Goal: Task Accomplishment & Management: Complete application form

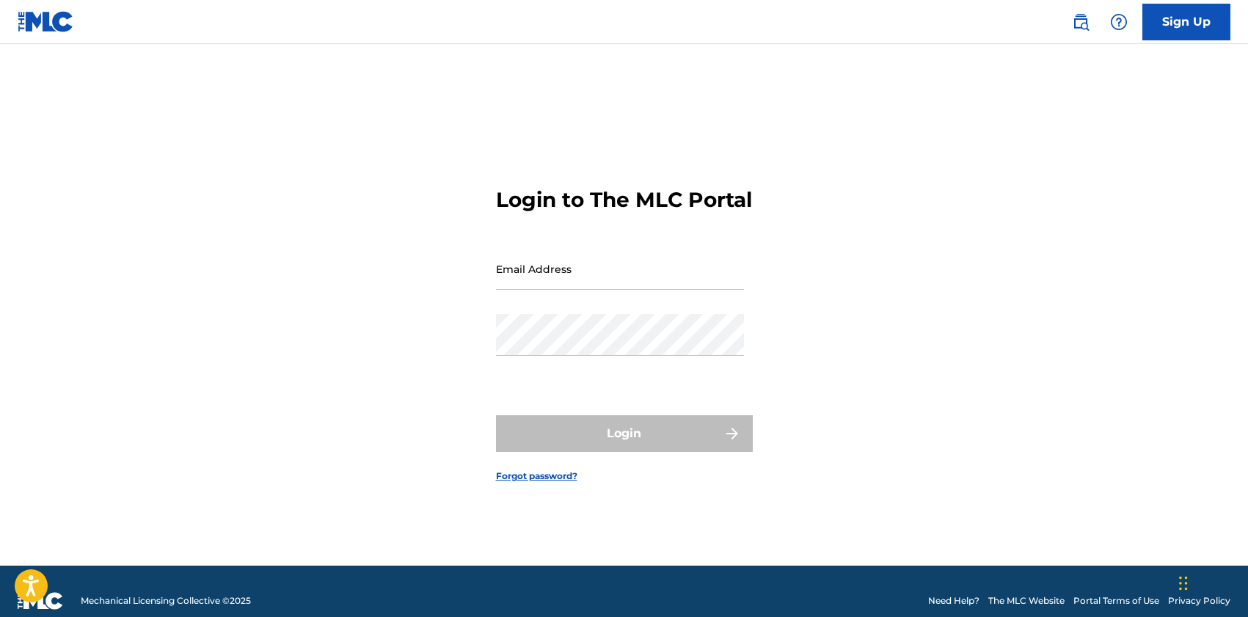
click at [601, 288] on input "Email Address" at bounding box center [620, 269] width 248 height 42
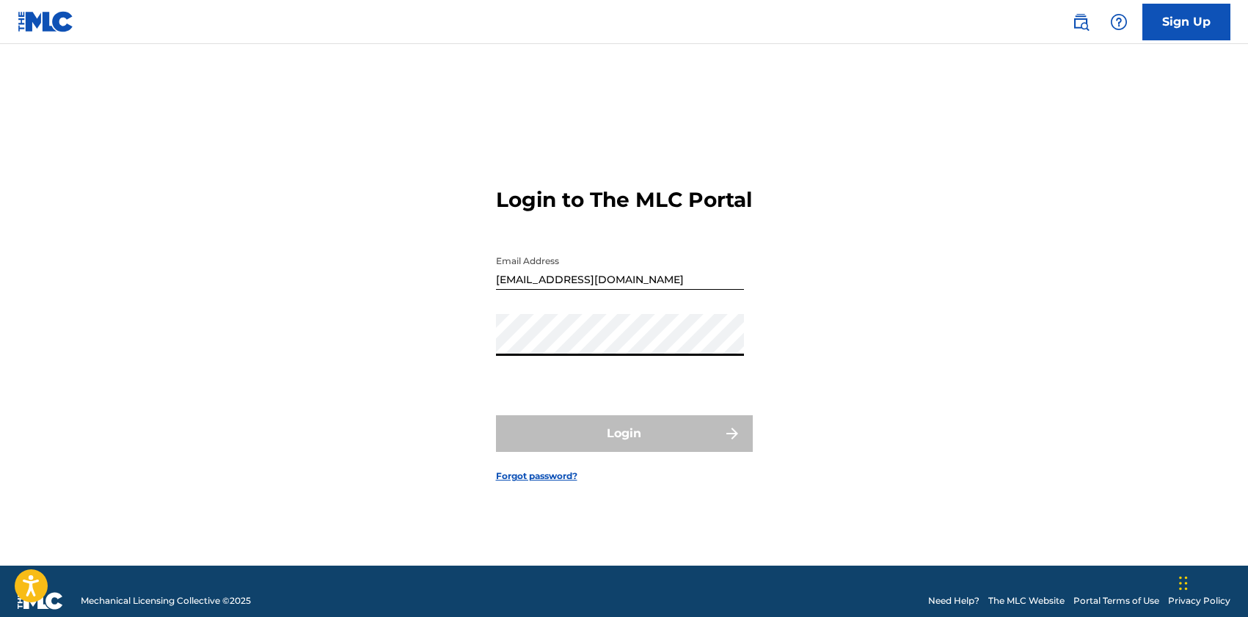
type input "[EMAIL_ADDRESS][DOMAIN_NAME]"
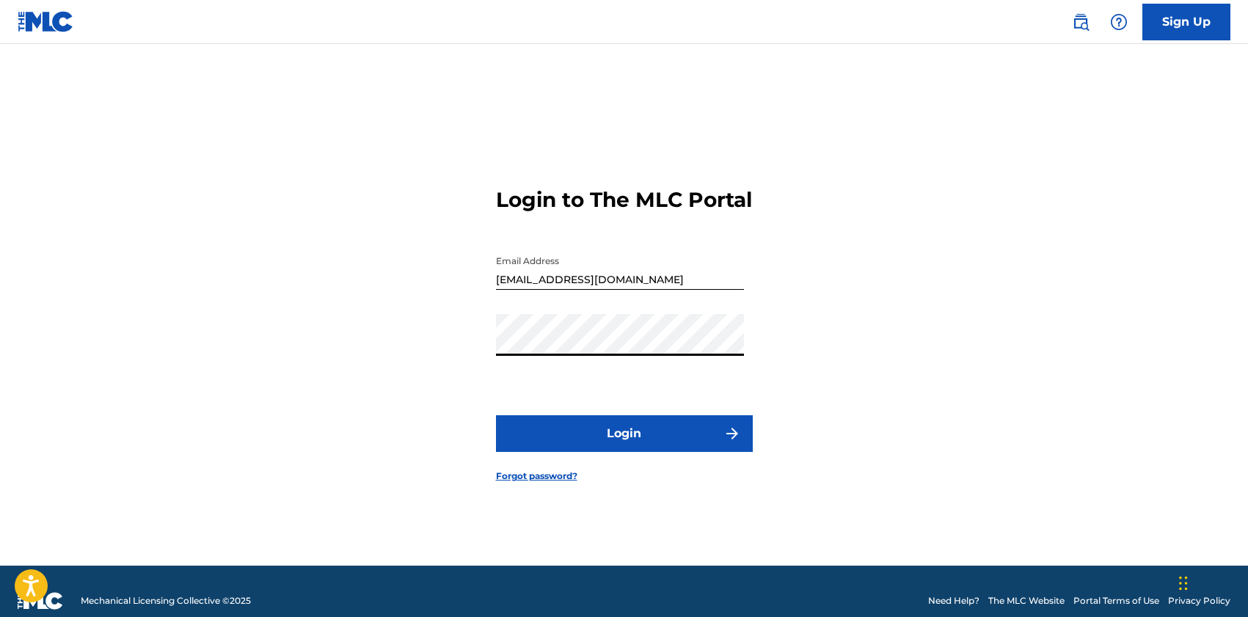
click at [630, 440] on button "Login" at bounding box center [624, 433] width 257 height 37
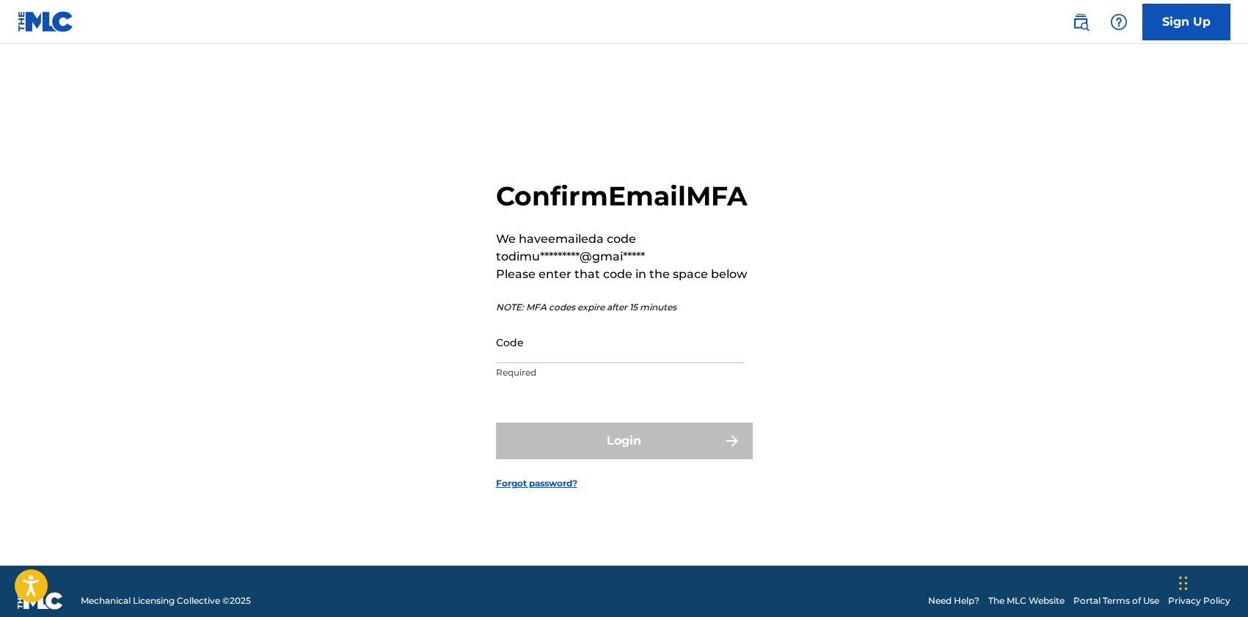
click at [531, 354] on input "Code" at bounding box center [620, 342] width 248 height 42
paste input "597995"
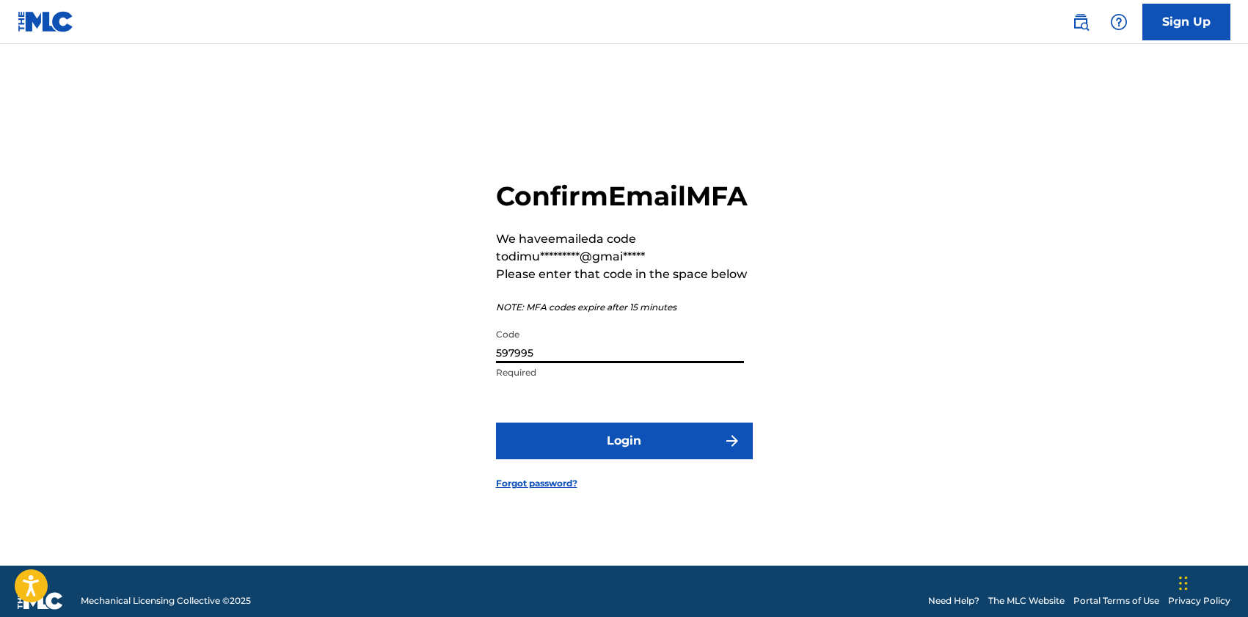
type input "597995"
click at [608, 456] on button "Login" at bounding box center [624, 441] width 257 height 37
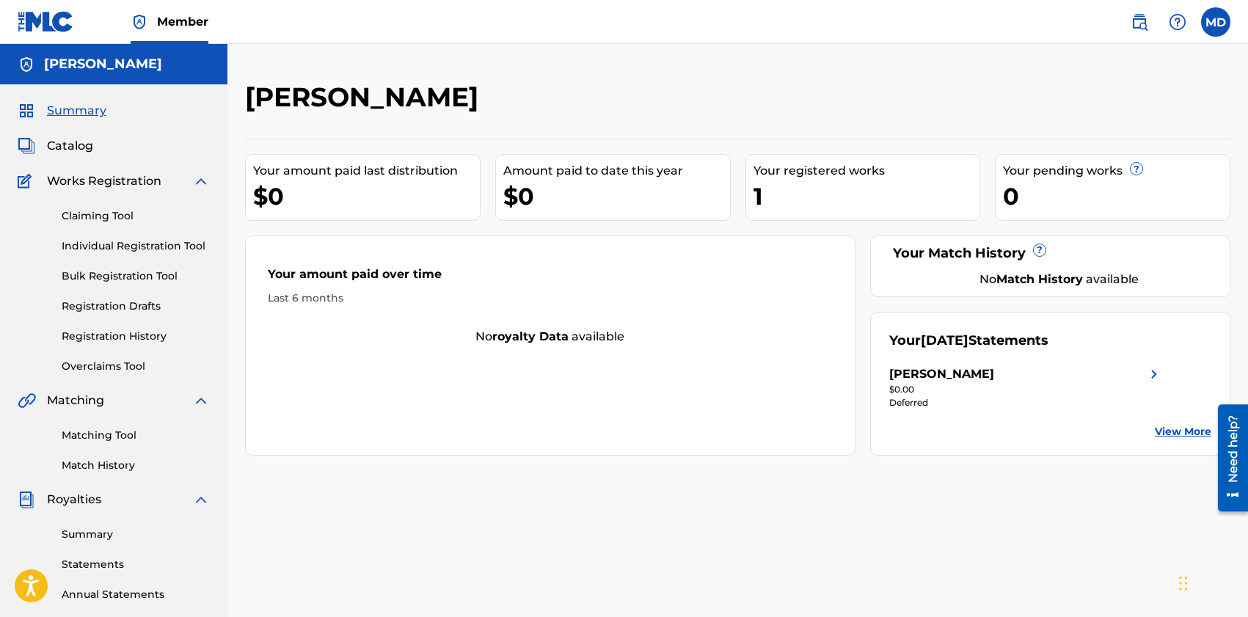
click at [128, 250] on link "Individual Registration Tool" at bounding box center [136, 246] width 148 height 15
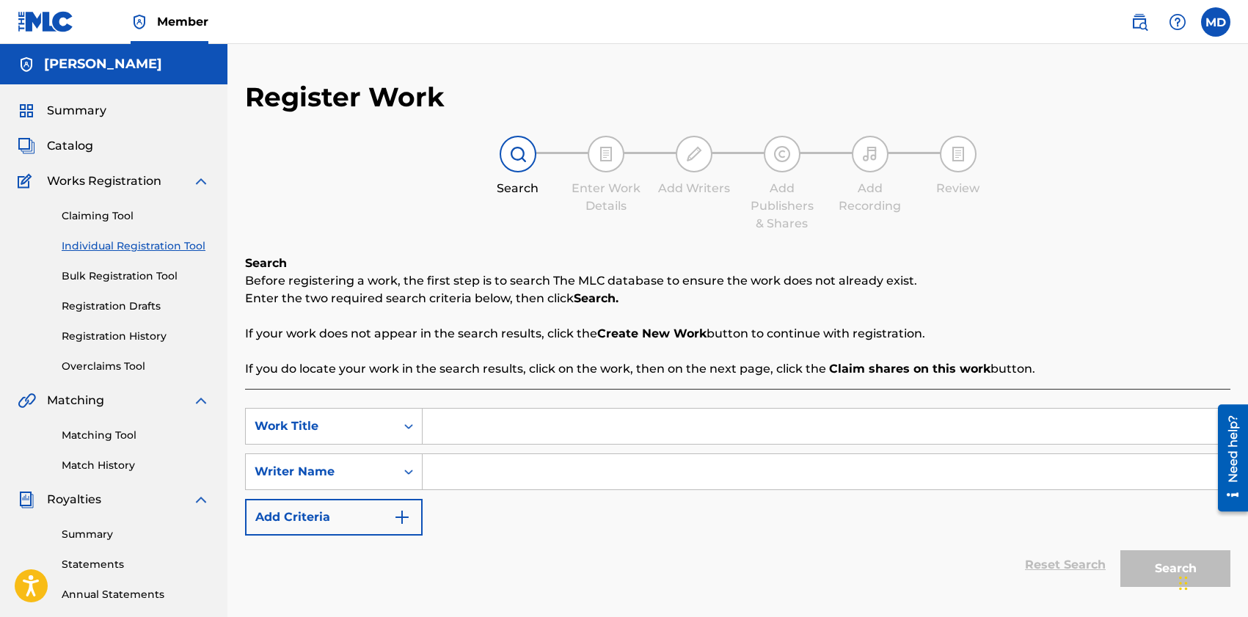
click at [487, 420] on input "Search Form" at bounding box center [826, 426] width 807 height 35
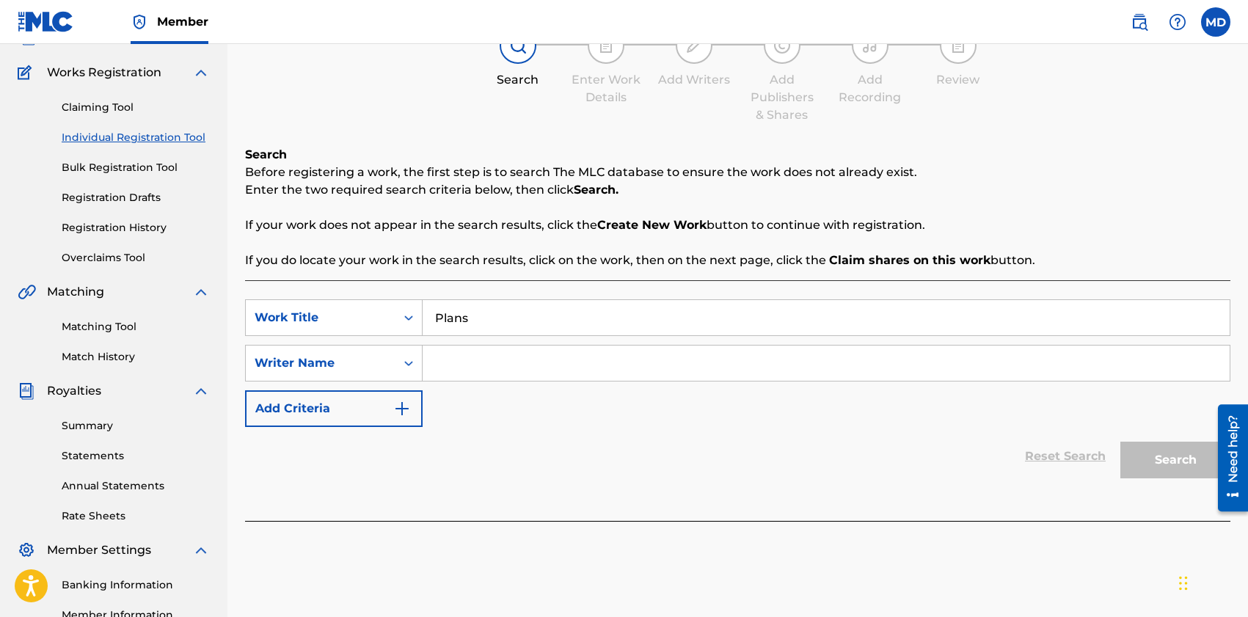
scroll to position [142, 0]
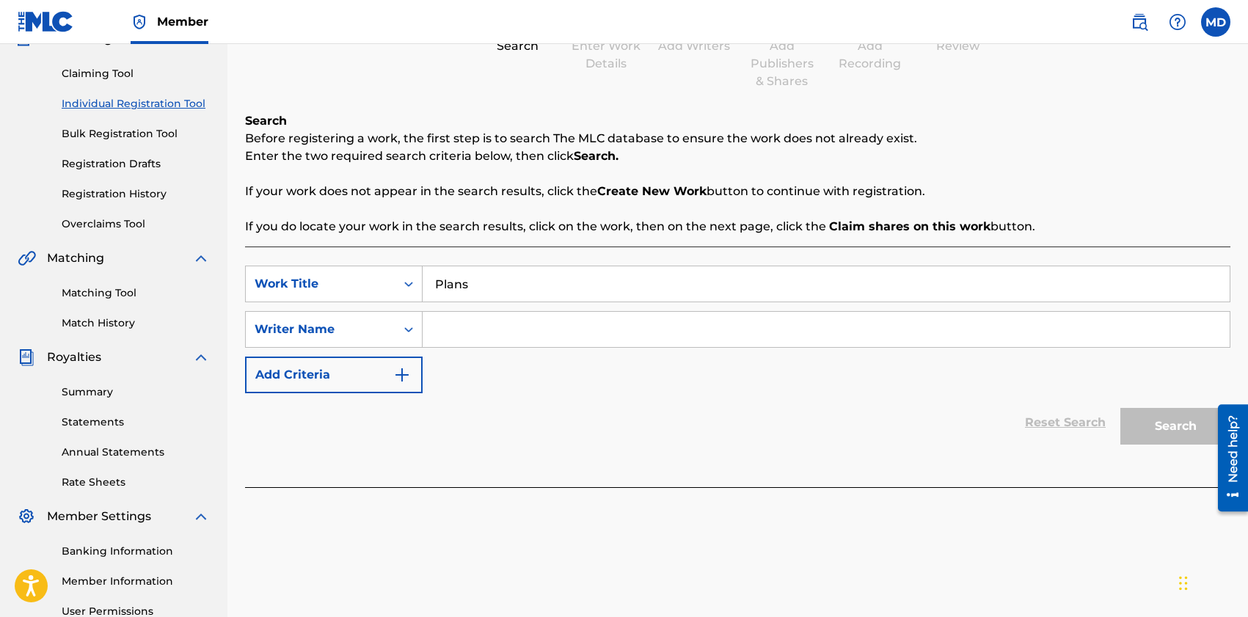
type input "Plans"
click at [473, 342] on input "Search Form" at bounding box center [826, 329] width 807 height 35
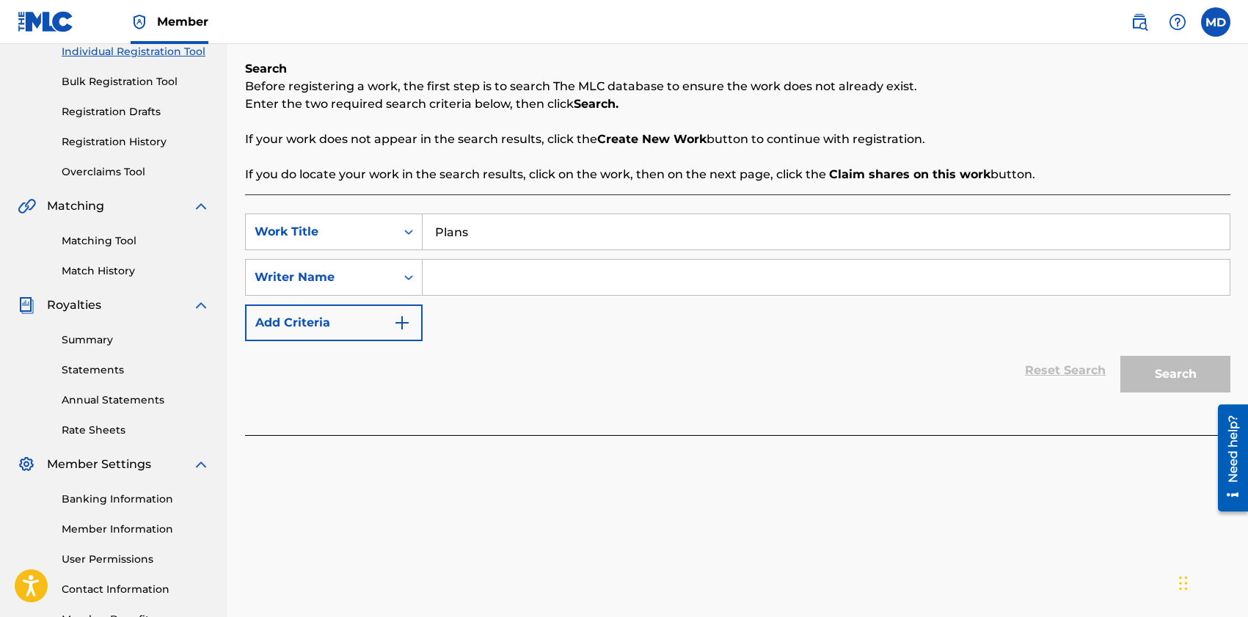
scroll to position [197, 0]
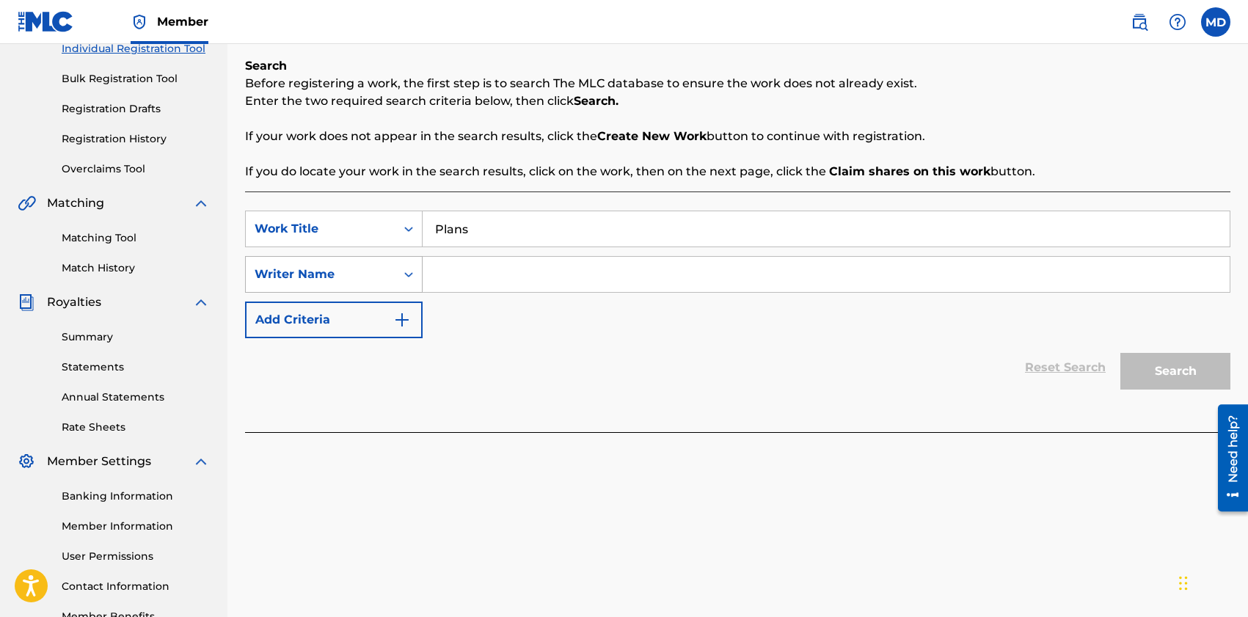
click at [371, 282] on div "Writer Name" at bounding box center [321, 275] width 132 height 18
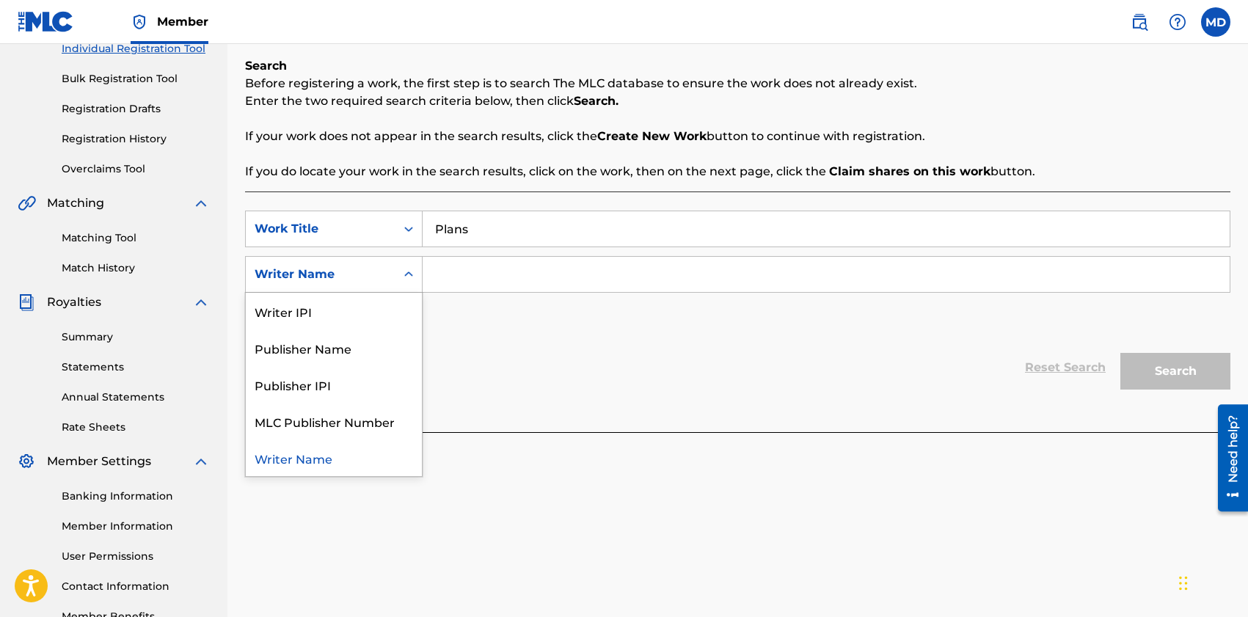
click at [374, 277] on div "Writer Name" at bounding box center [321, 275] width 132 height 18
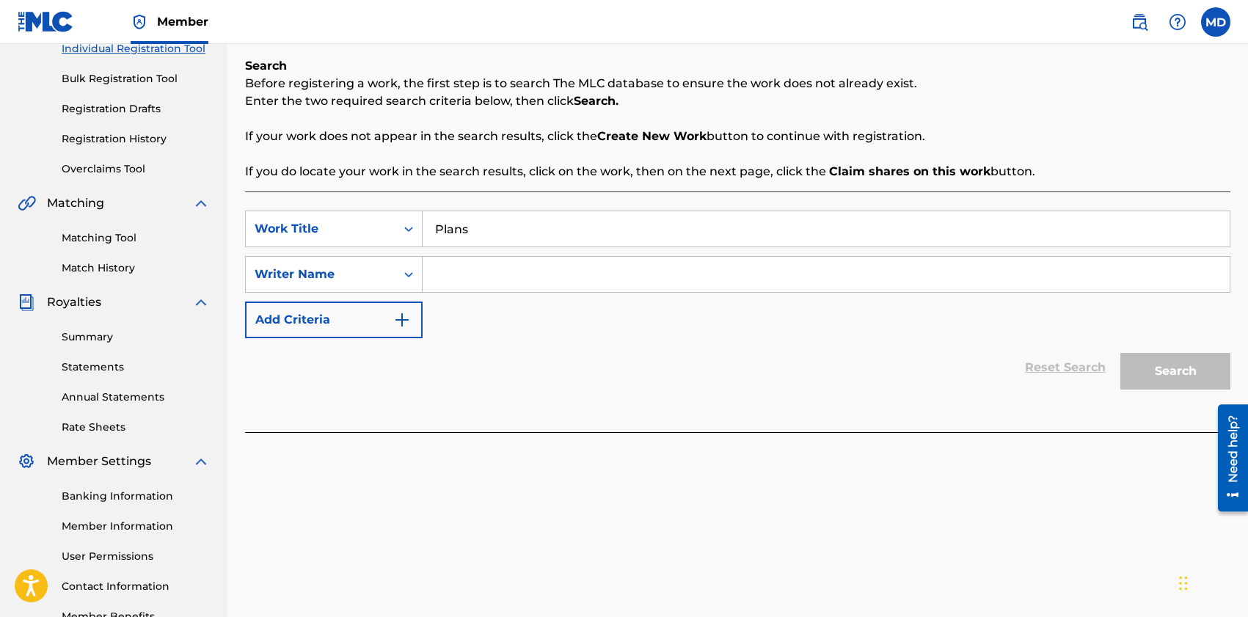
click at [479, 277] on input "Search Form" at bounding box center [826, 274] width 807 height 35
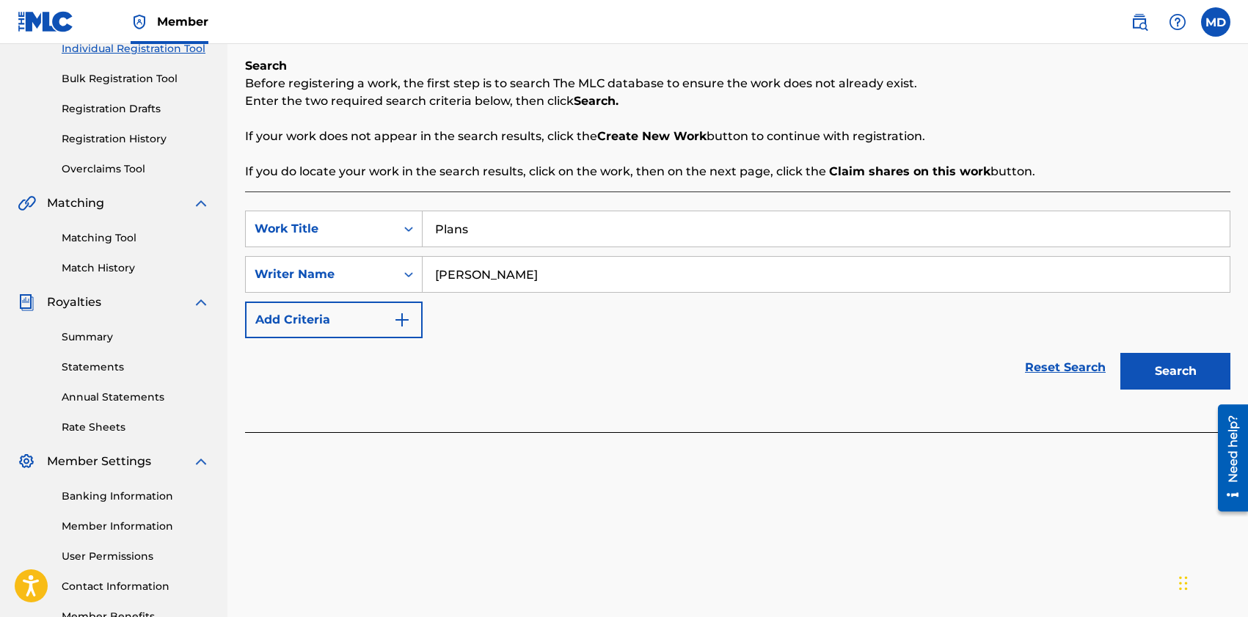
type input "[PERSON_NAME]"
click at [1154, 366] on button "Search" at bounding box center [1176, 371] width 110 height 37
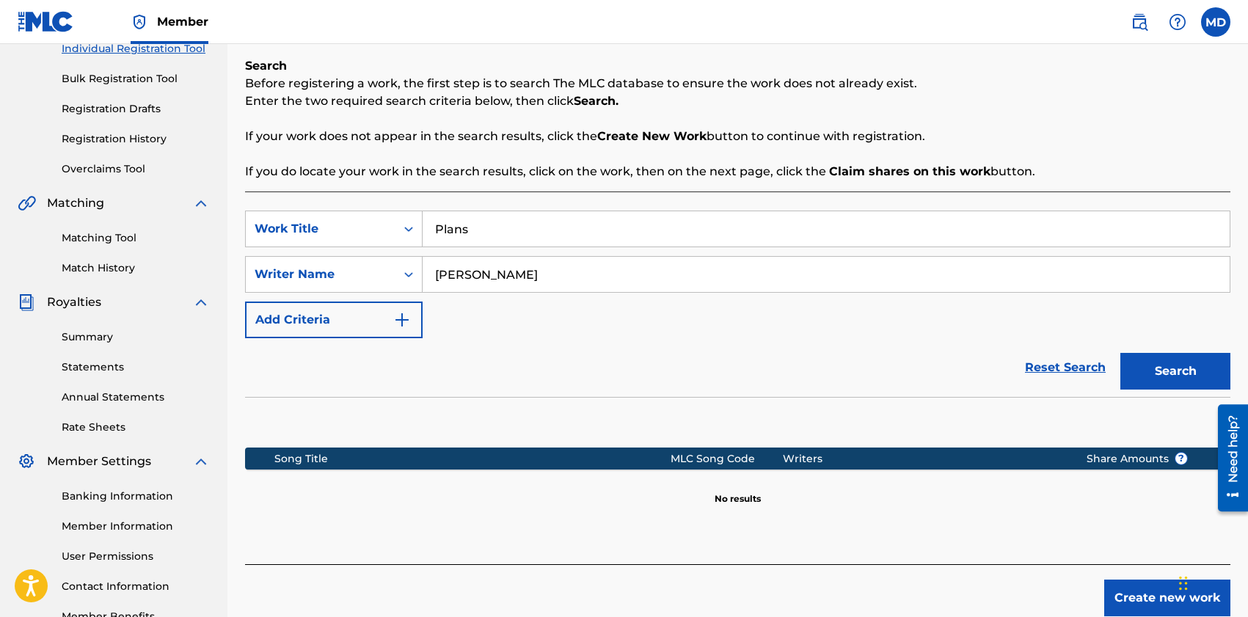
scroll to position [293, 0]
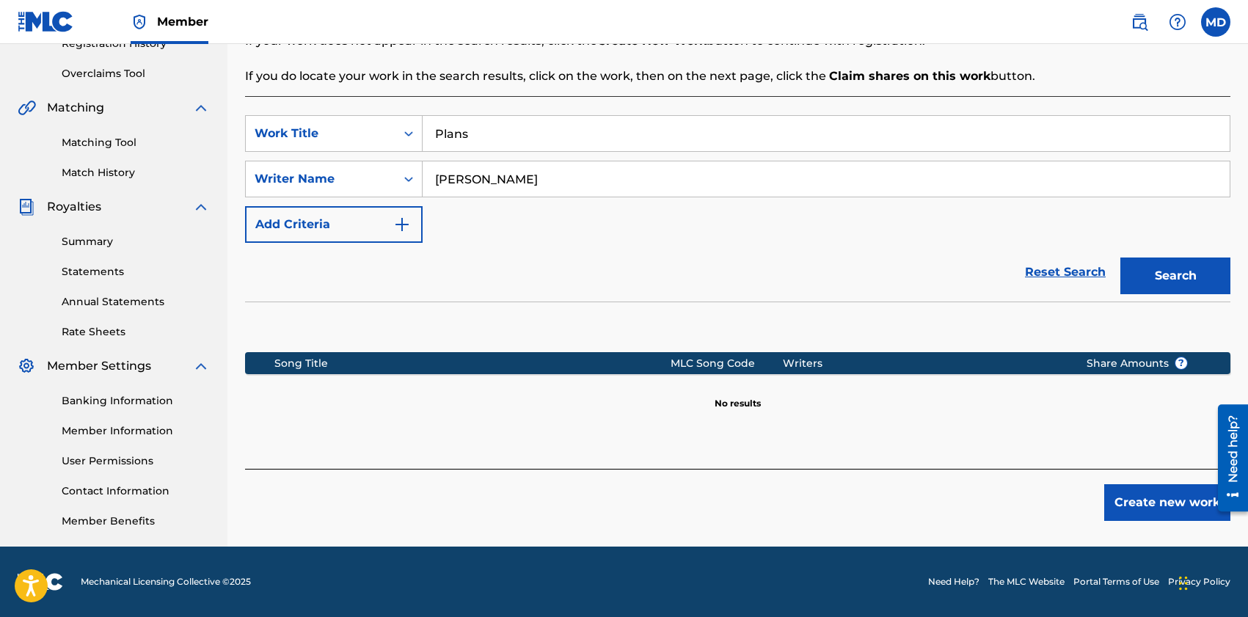
click at [1176, 509] on button "Create new work" at bounding box center [1168, 502] width 126 height 37
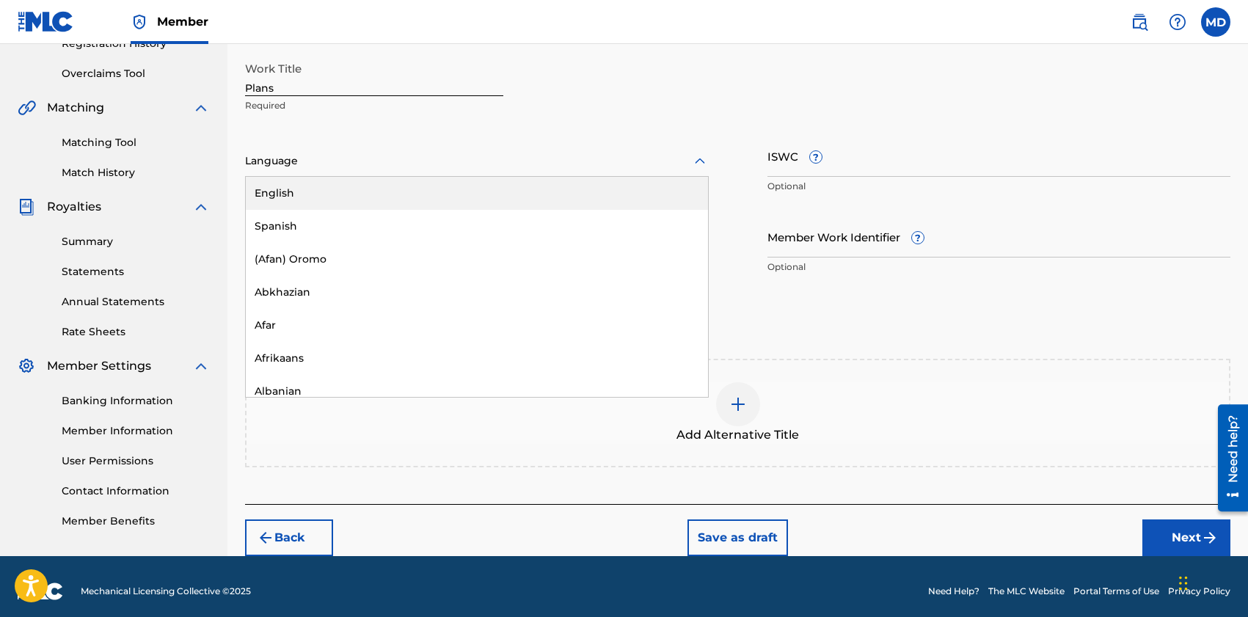
click at [330, 160] on div at bounding box center [477, 161] width 464 height 18
click at [327, 189] on div "English" at bounding box center [477, 193] width 462 height 33
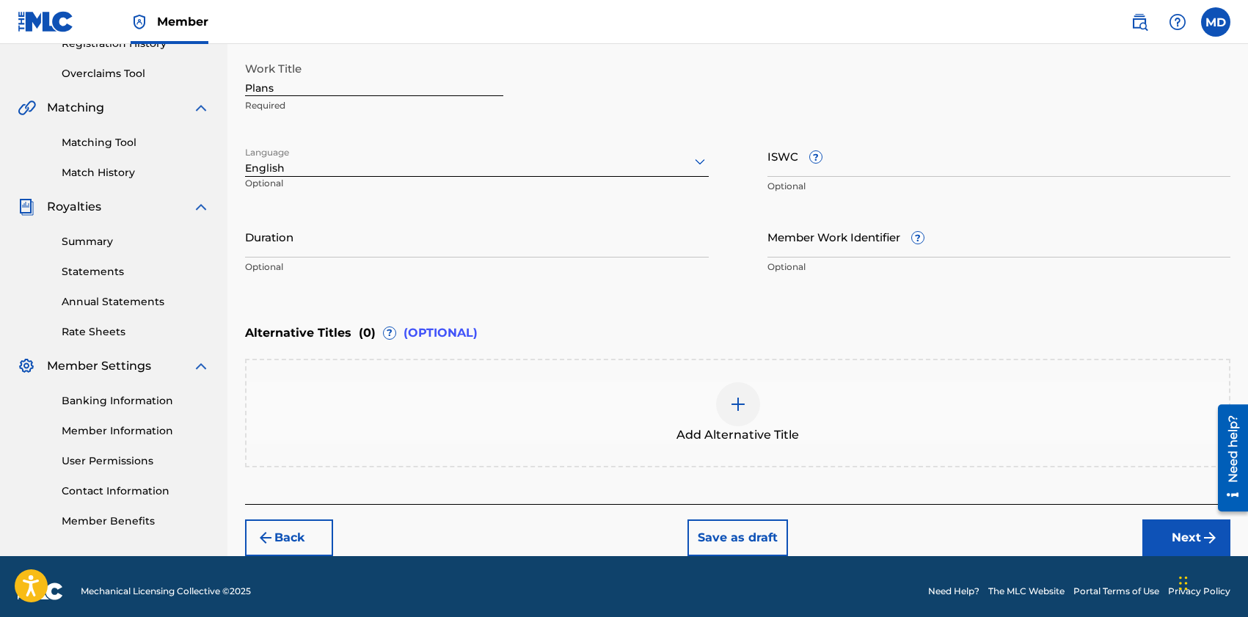
click at [452, 226] on input "Duration" at bounding box center [477, 237] width 464 height 42
click at [645, 463] on div "Add Alternative Title" at bounding box center [738, 413] width 986 height 109
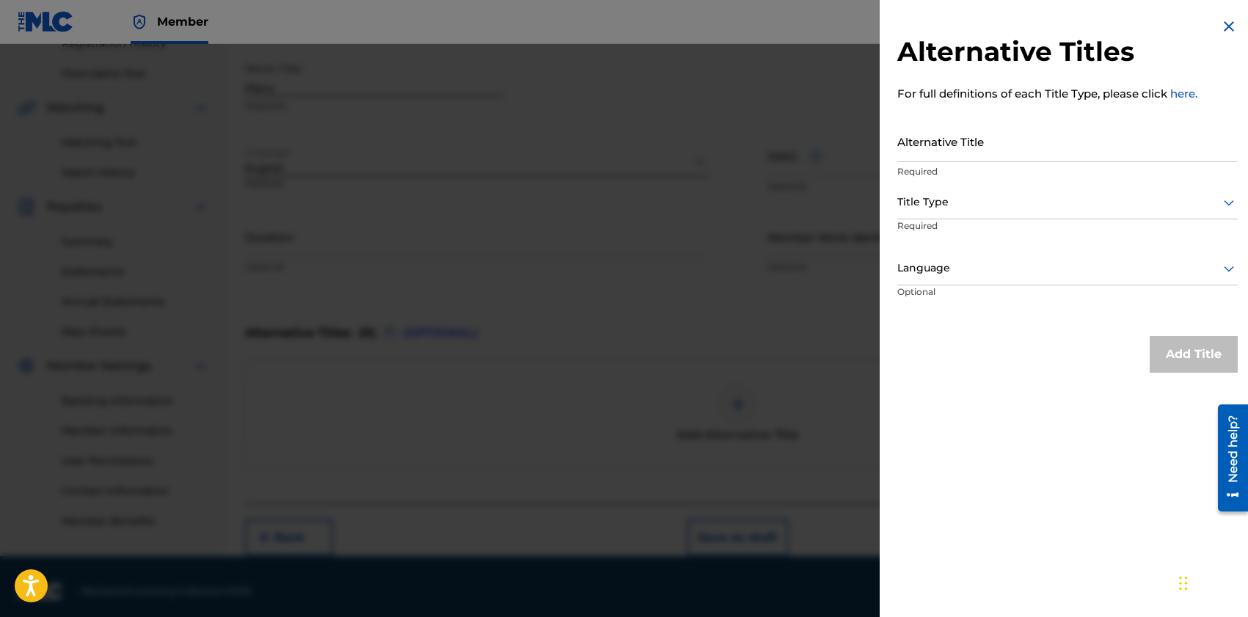
click at [731, 308] on div at bounding box center [624, 352] width 1248 height 617
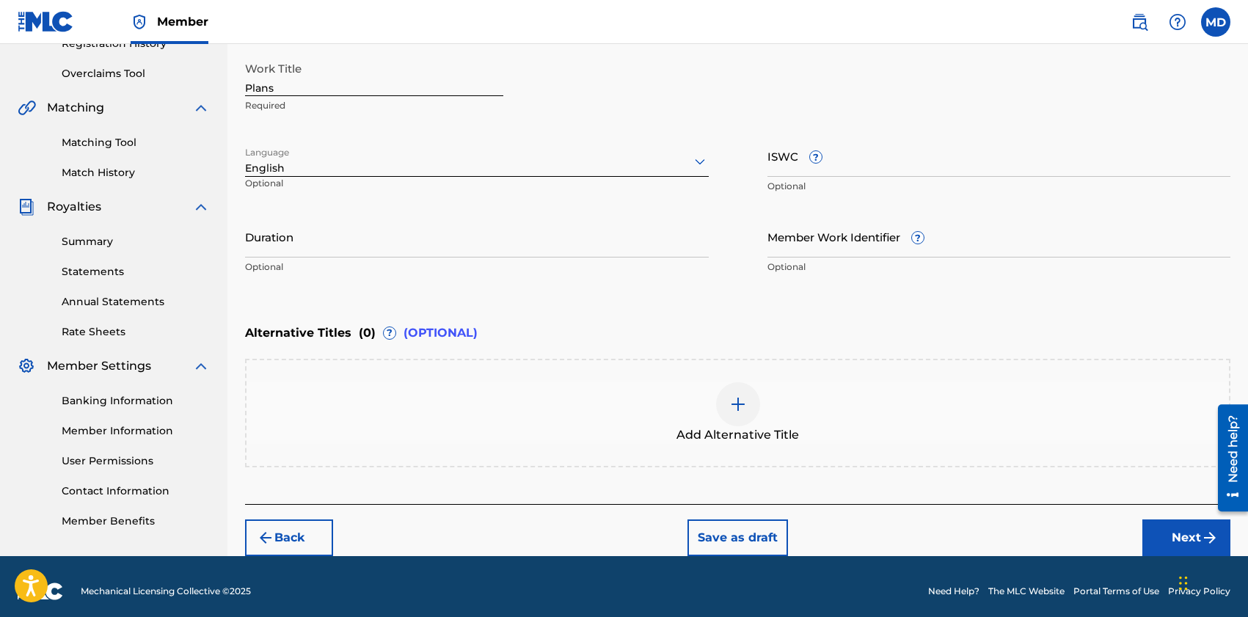
click at [1204, 541] on img "submit" at bounding box center [1210, 538] width 18 height 18
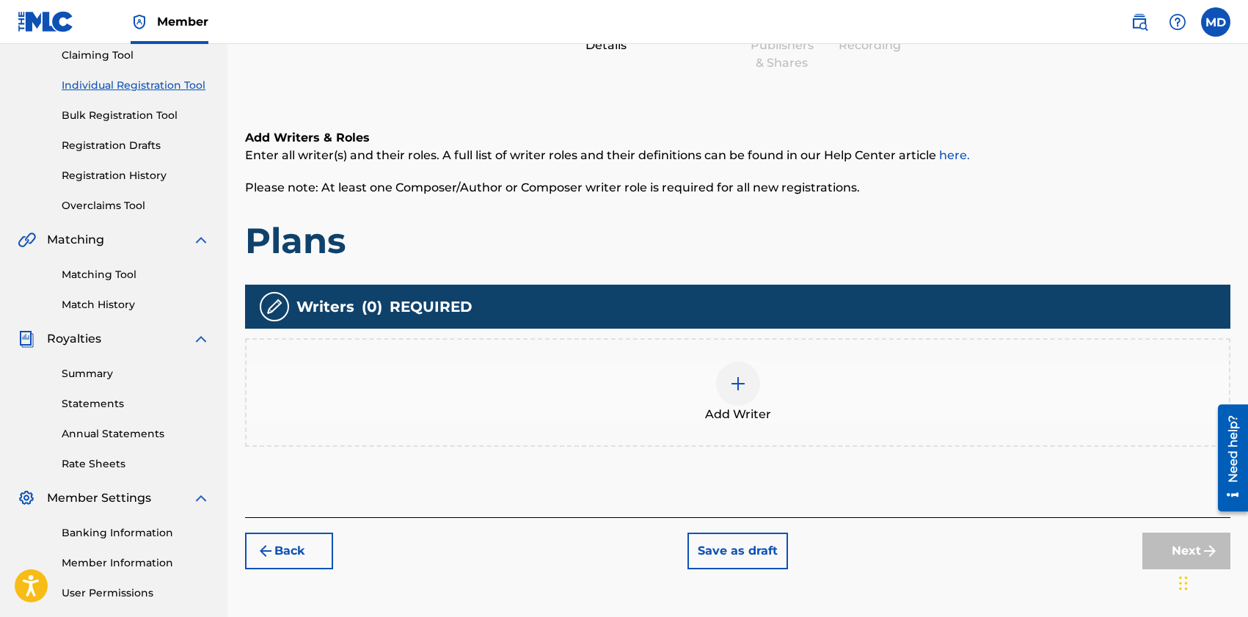
scroll to position [186, 0]
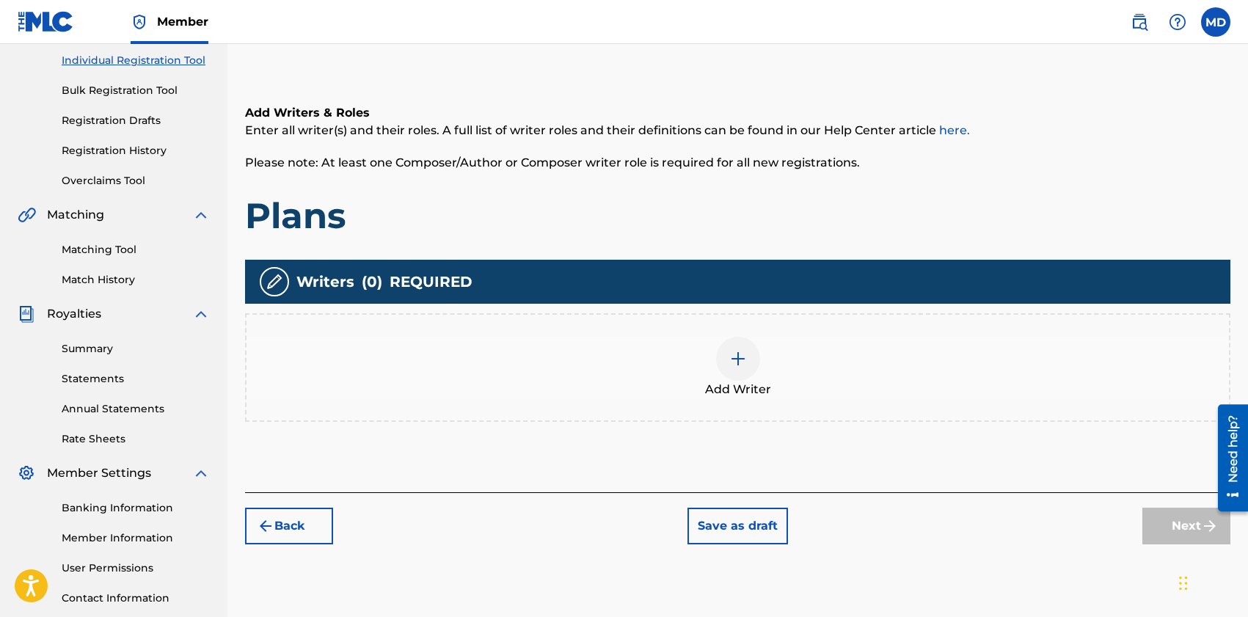
click at [727, 363] on div at bounding box center [738, 359] width 44 height 44
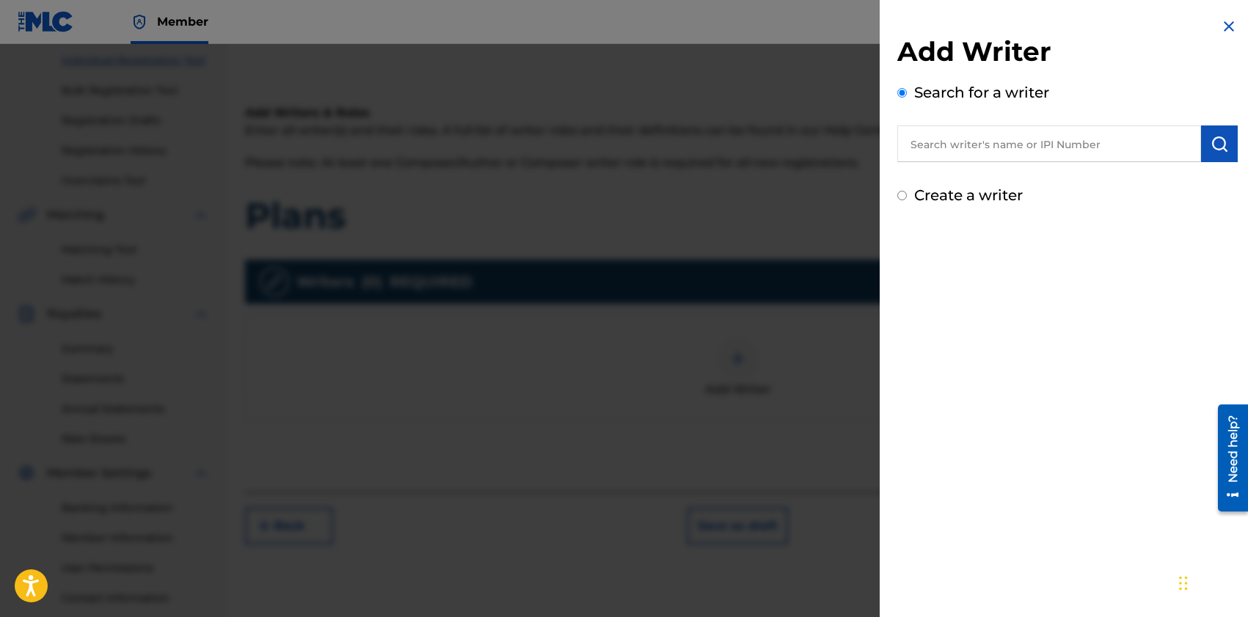
click at [1039, 139] on input "text" at bounding box center [1050, 143] width 304 height 37
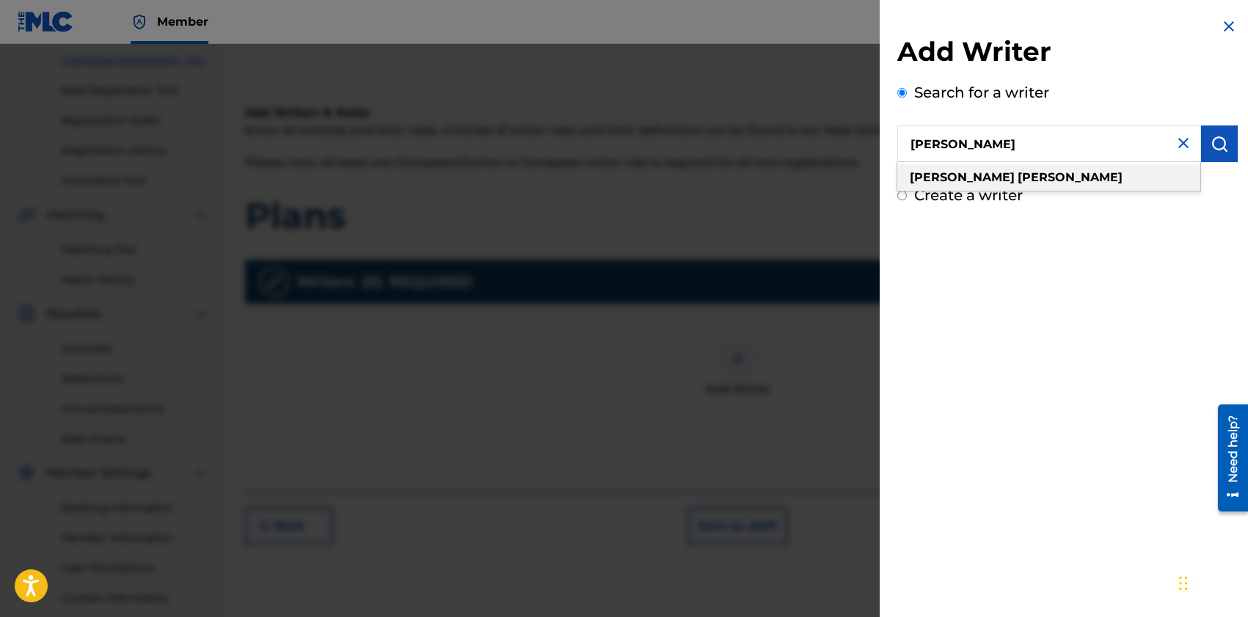
click at [1045, 172] on div "[PERSON_NAME]" at bounding box center [1049, 177] width 303 height 26
type input "[PERSON_NAME]"
click at [1226, 153] on button "submit" at bounding box center [1219, 143] width 37 height 37
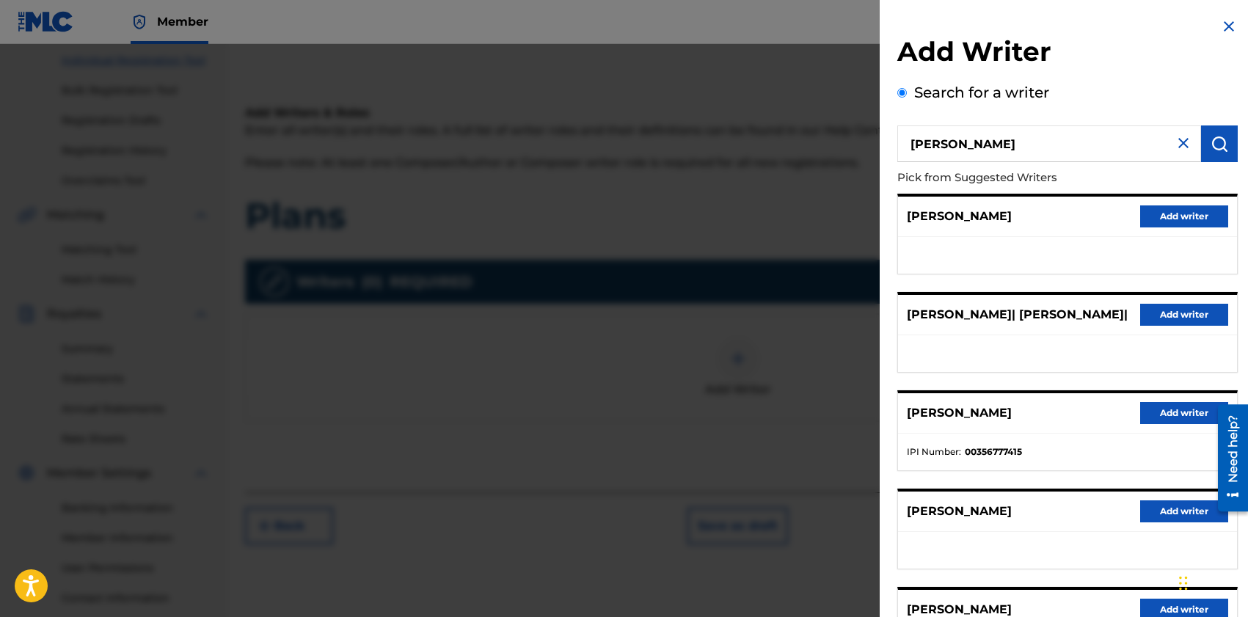
scroll to position [143, 0]
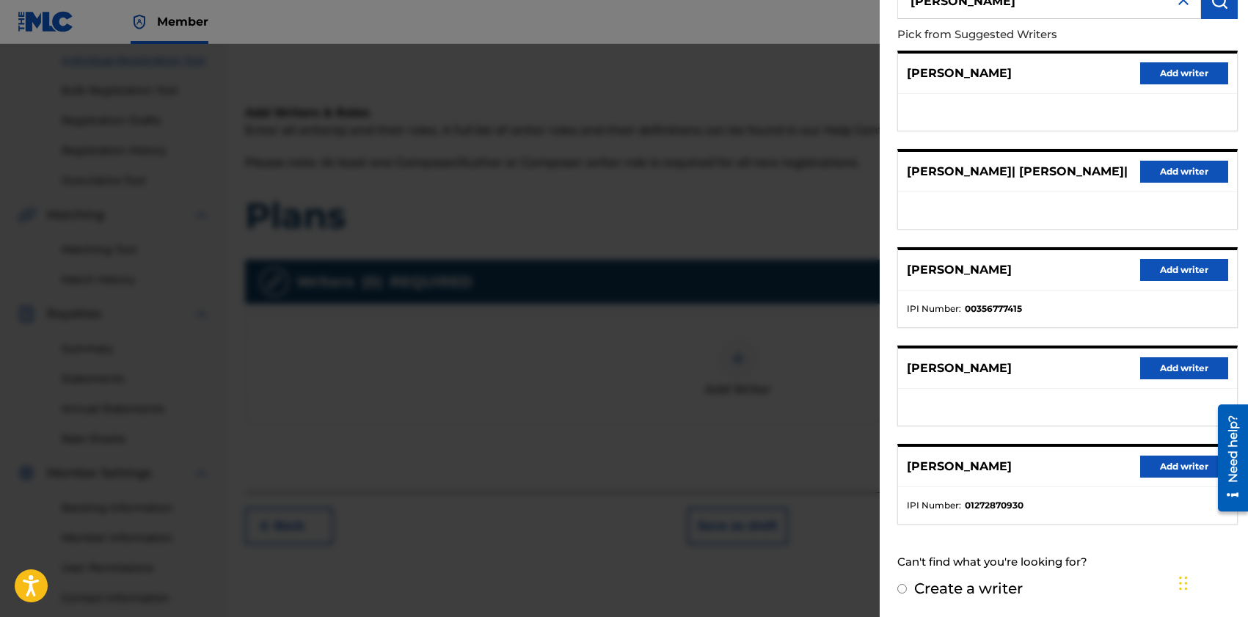
click at [1161, 470] on button "Add writer" at bounding box center [1184, 467] width 88 height 22
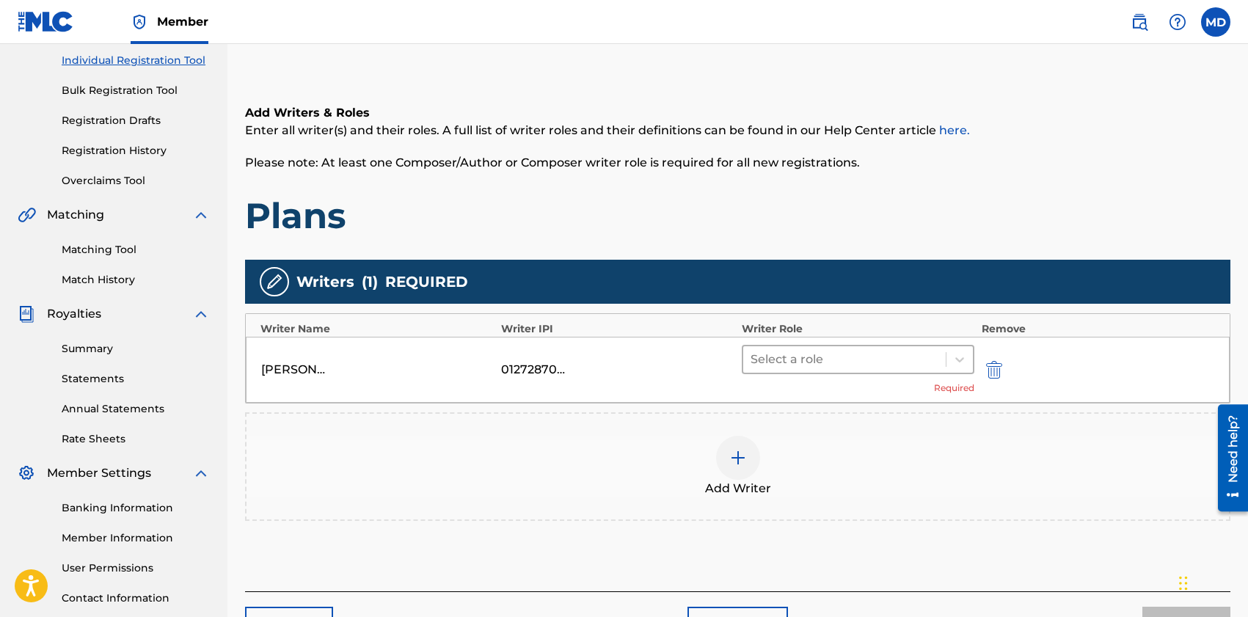
click at [887, 357] on div at bounding box center [845, 359] width 188 height 21
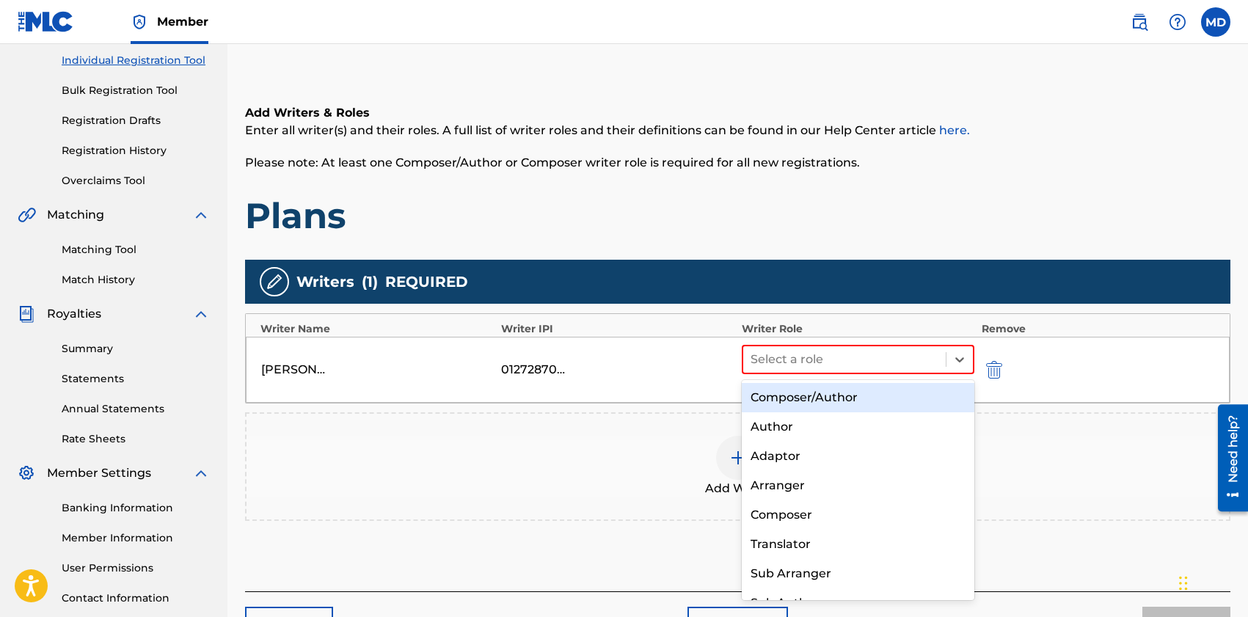
click at [866, 401] on div "Composer/Author" at bounding box center [858, 397] width 233 height 29
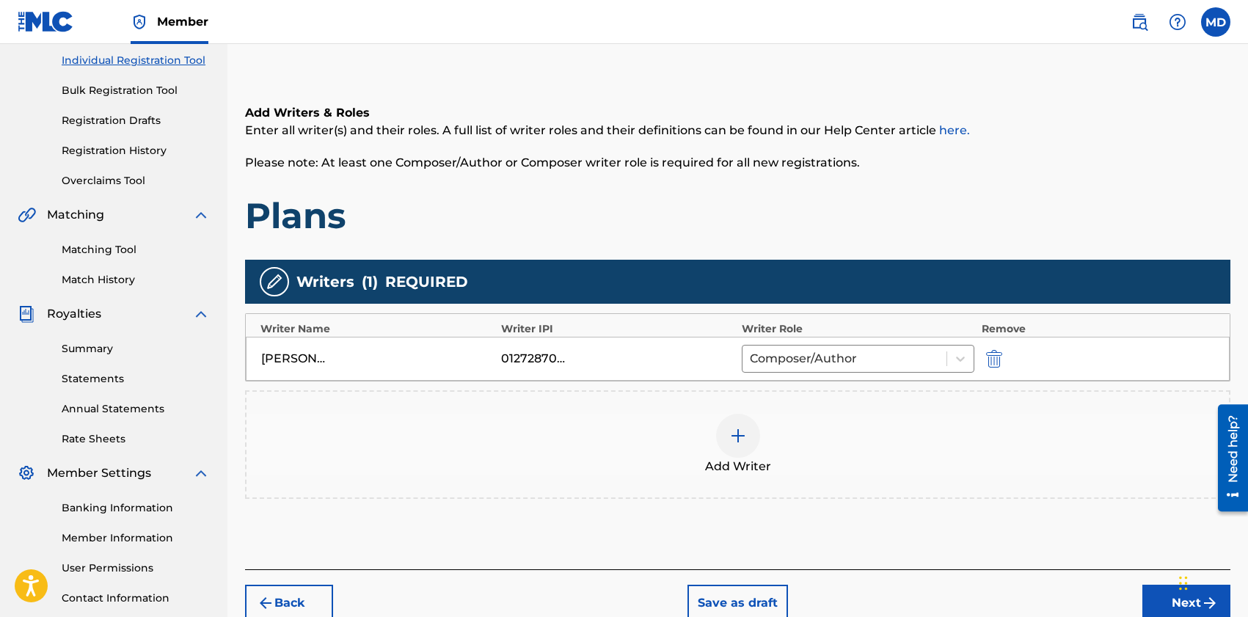
click at [760, 431] on div "Add Writer" at bounding box center [738, 445] width 983 height 62
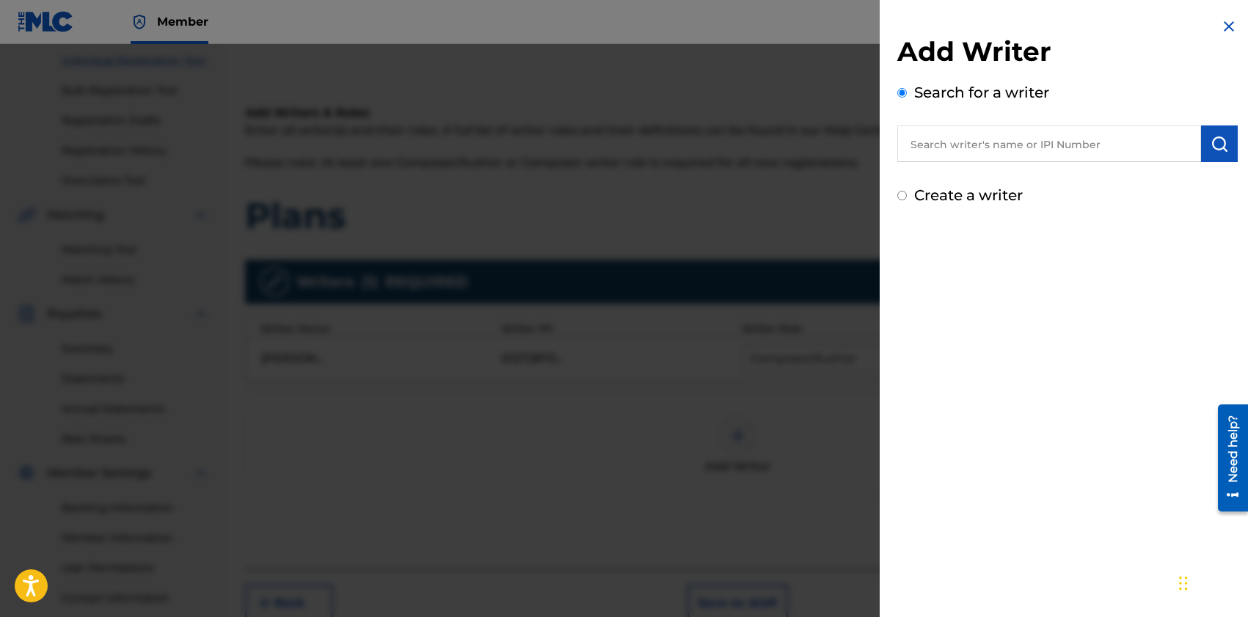
click at [1044, 147] on input "text" at bounding box center [1050, 143] width 304 height 37
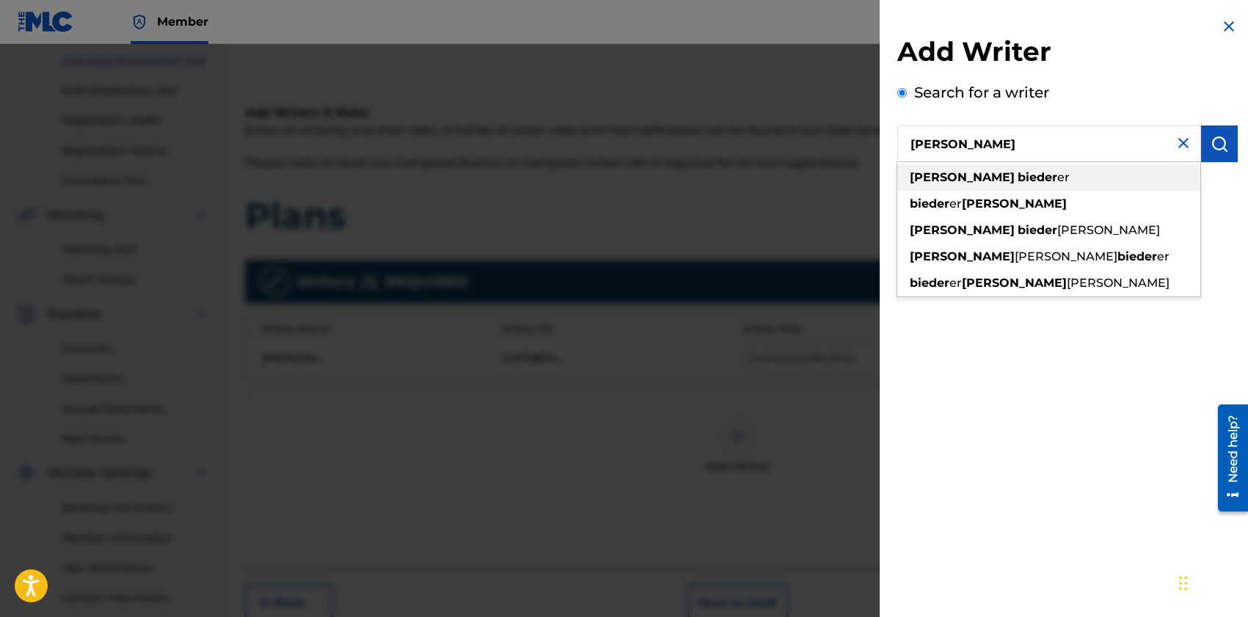
click at [1071, 172] on div "[PERSON_NAME] er" at bounding box center [1049, 177] width 303 height 26
type input "[PERSON_NAME]"
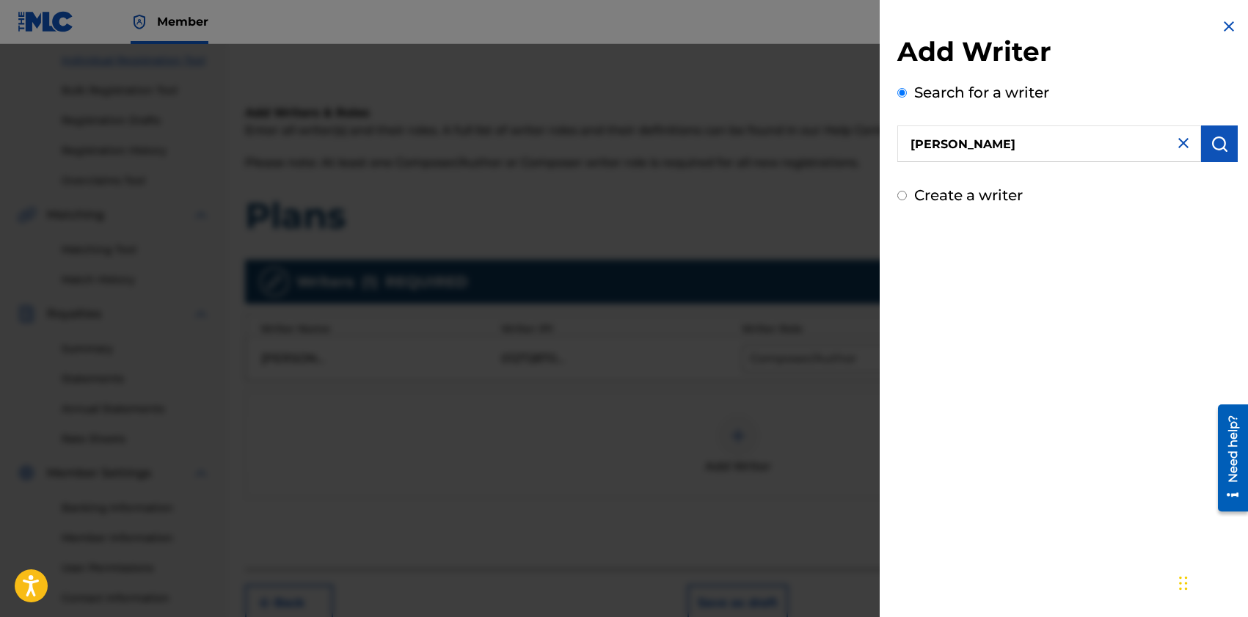
click at [1224, 147] on button "submit" at bounding box center [1219, 143] width 37 height 37
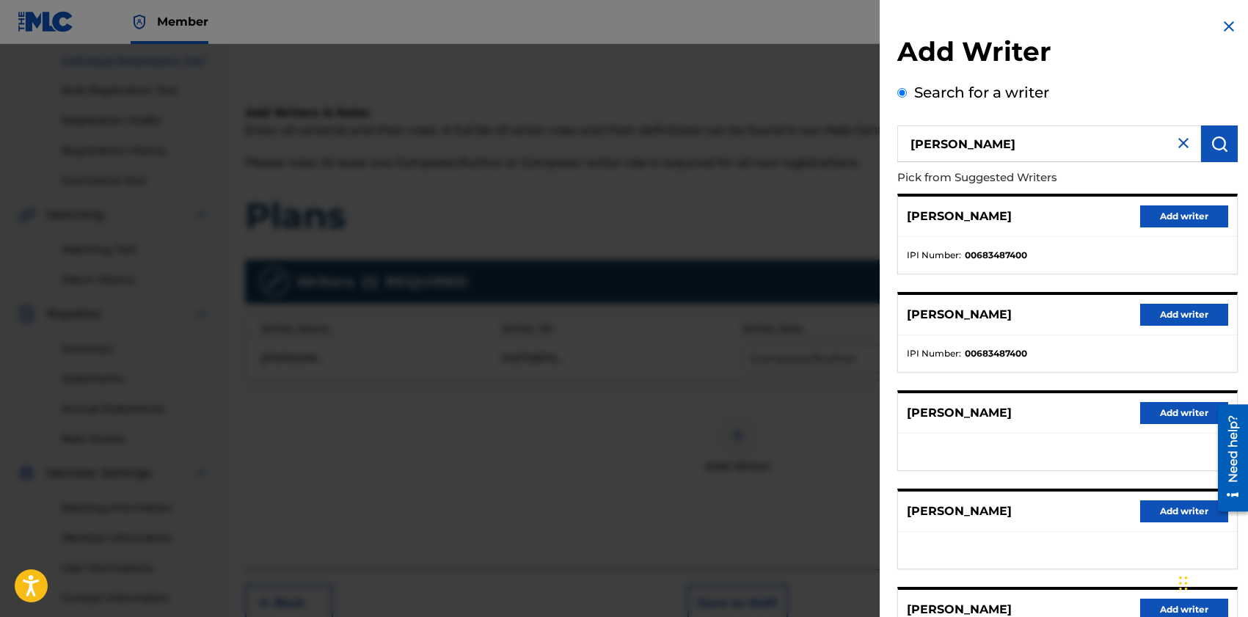
click at [1192, 214] on button "Add writer" at bounding box center [1184, 216] width 88 height 22
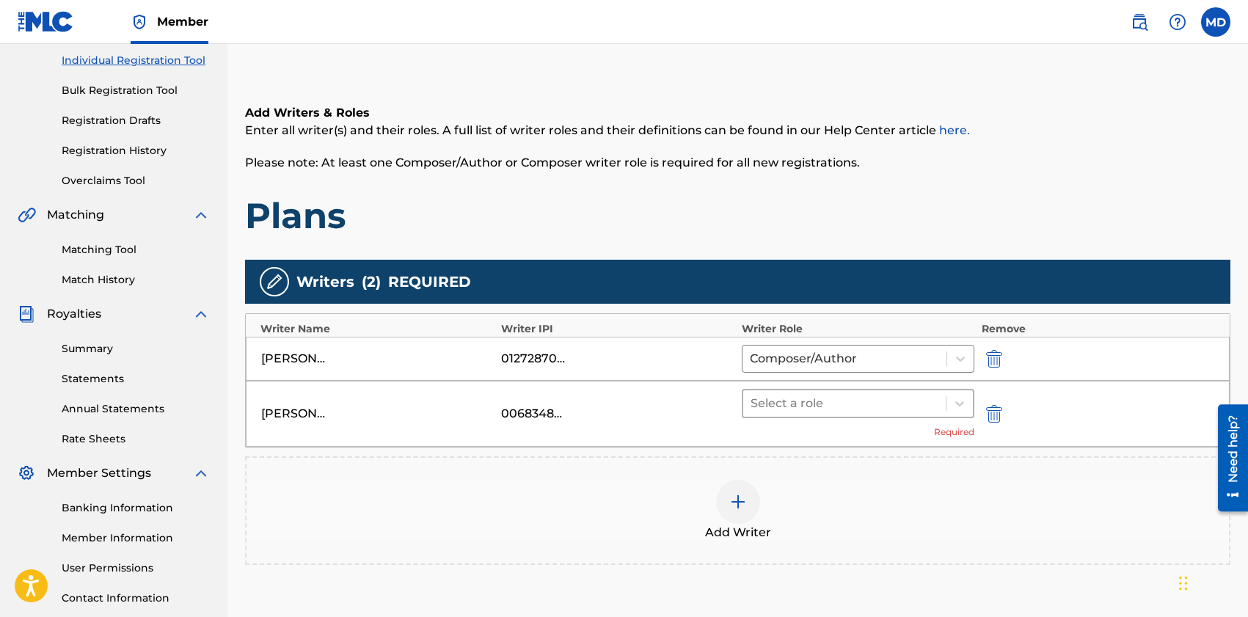
click at [916, 409] on div at bounding box center [845, 403] width 188 height 21
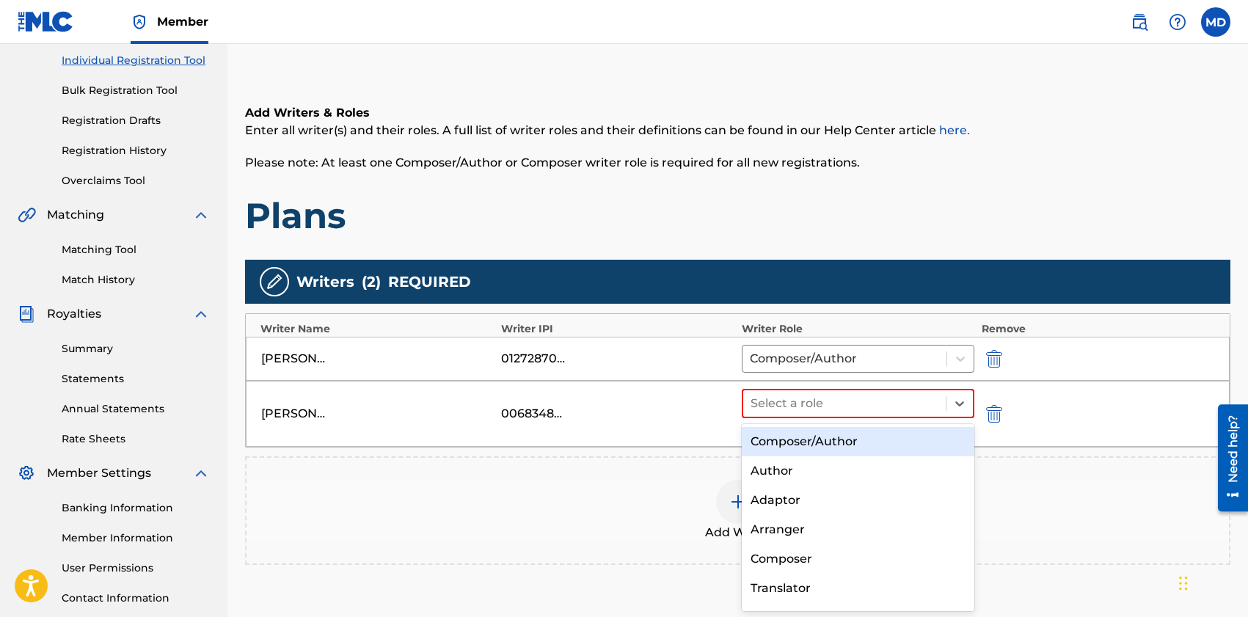
click at [887, 444] on div "Composer/Author" at bounding box center [858, 441] width 233 height 29
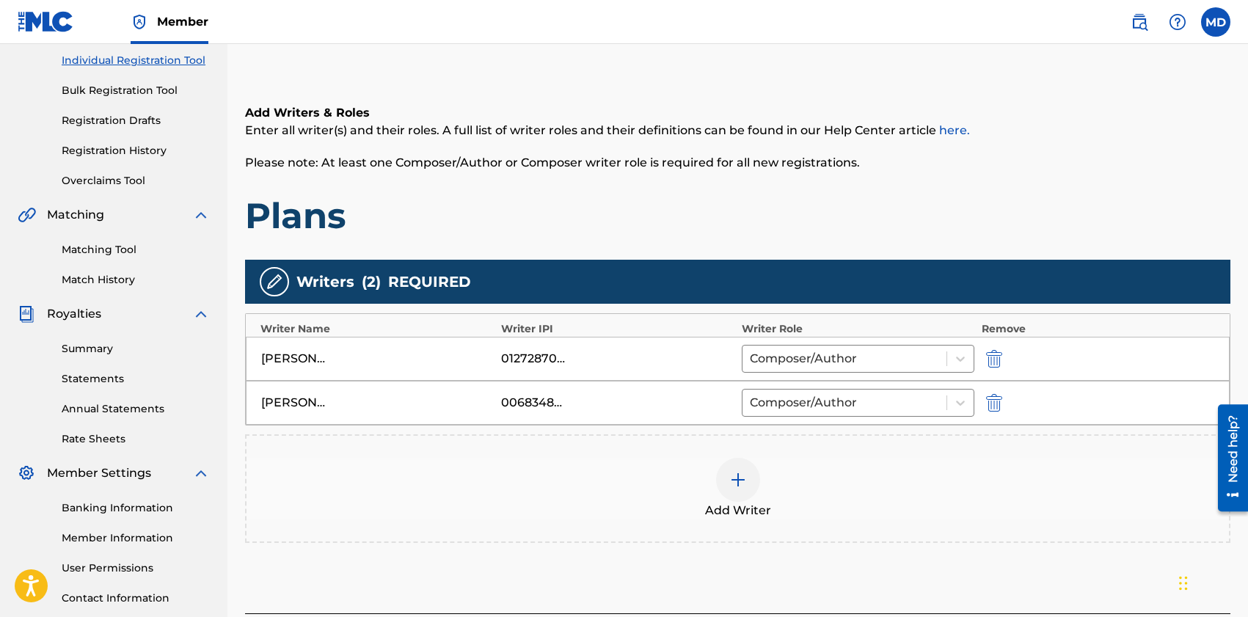
click at [730, 479] on img at bounding box center [738, 480] width 18 height 18
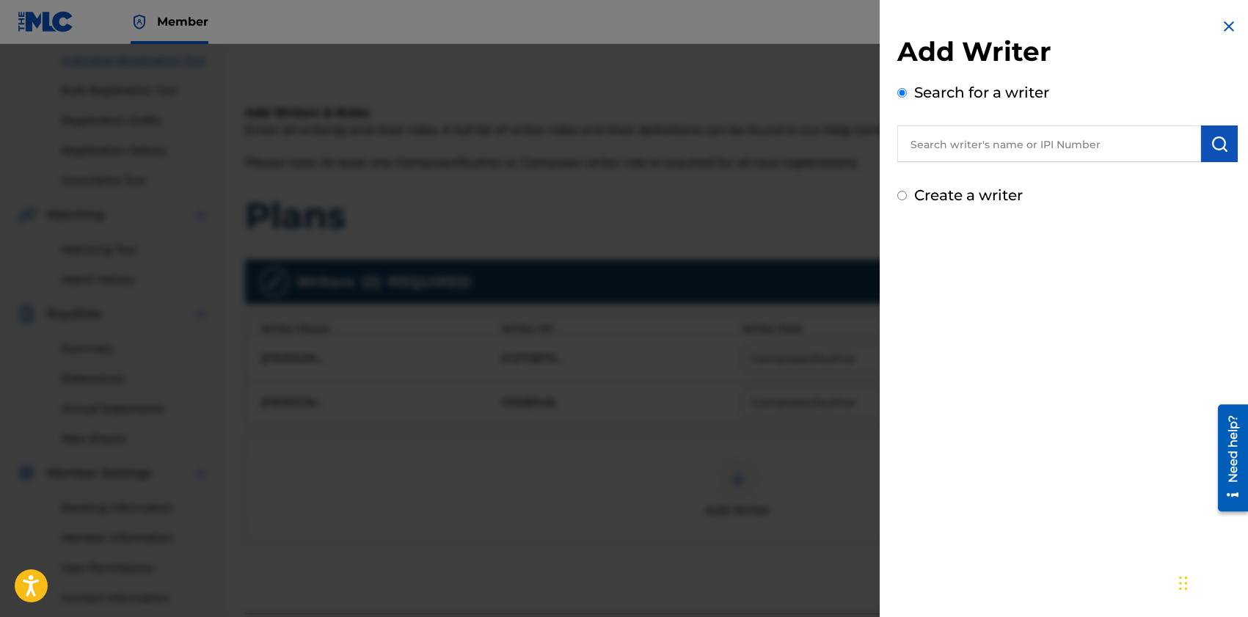
click at [1005, 159] on input "text" at bounding box center [1050, 143] width 304 height 37
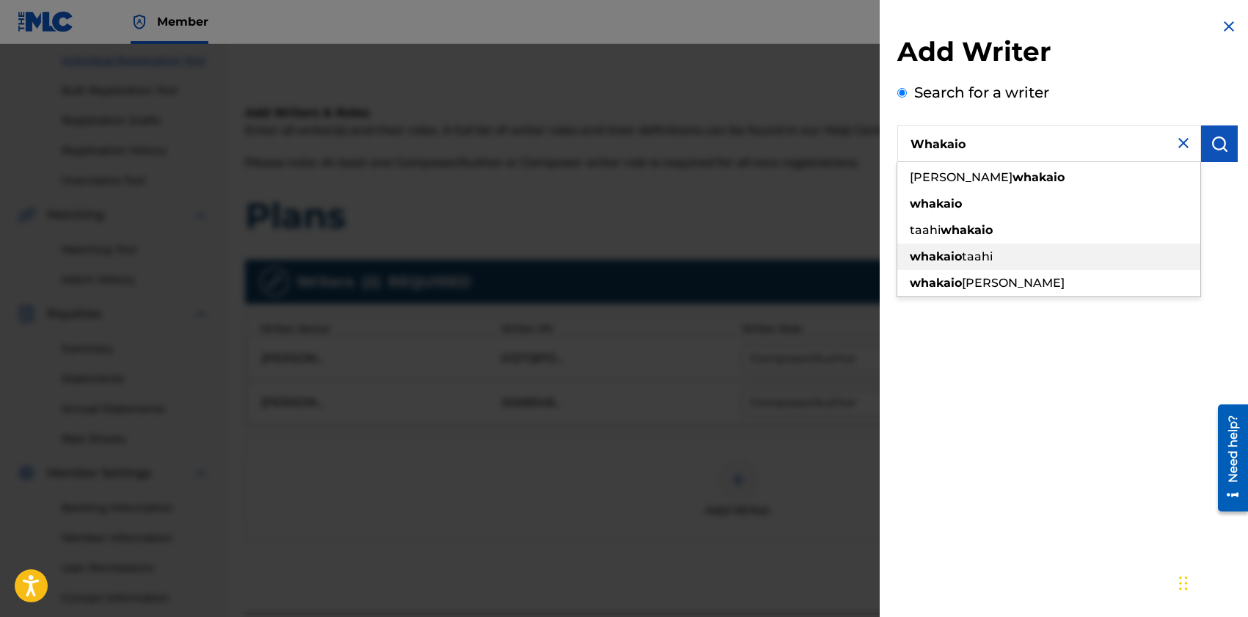
click at [993, 254] on span "taahi" at bounding box center [977, 257] width 31 height 14
type input "whakaio taahi"
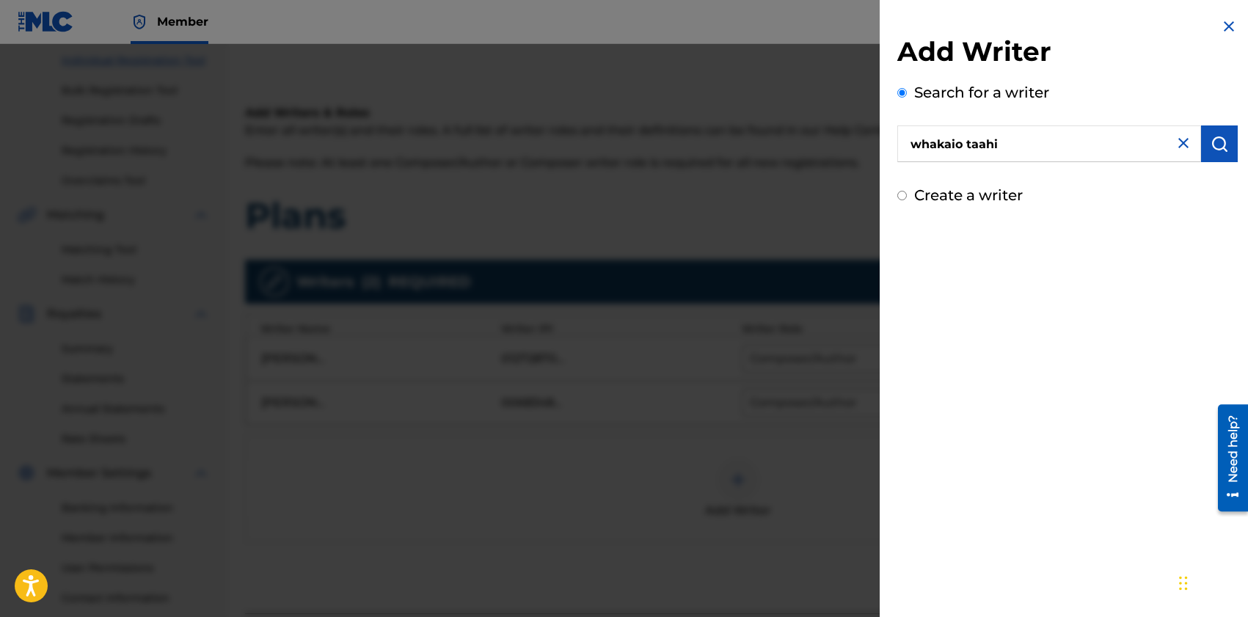
click at [1201, 156] on button "submit" at bounding box center [1219, 143] width 37 height 37
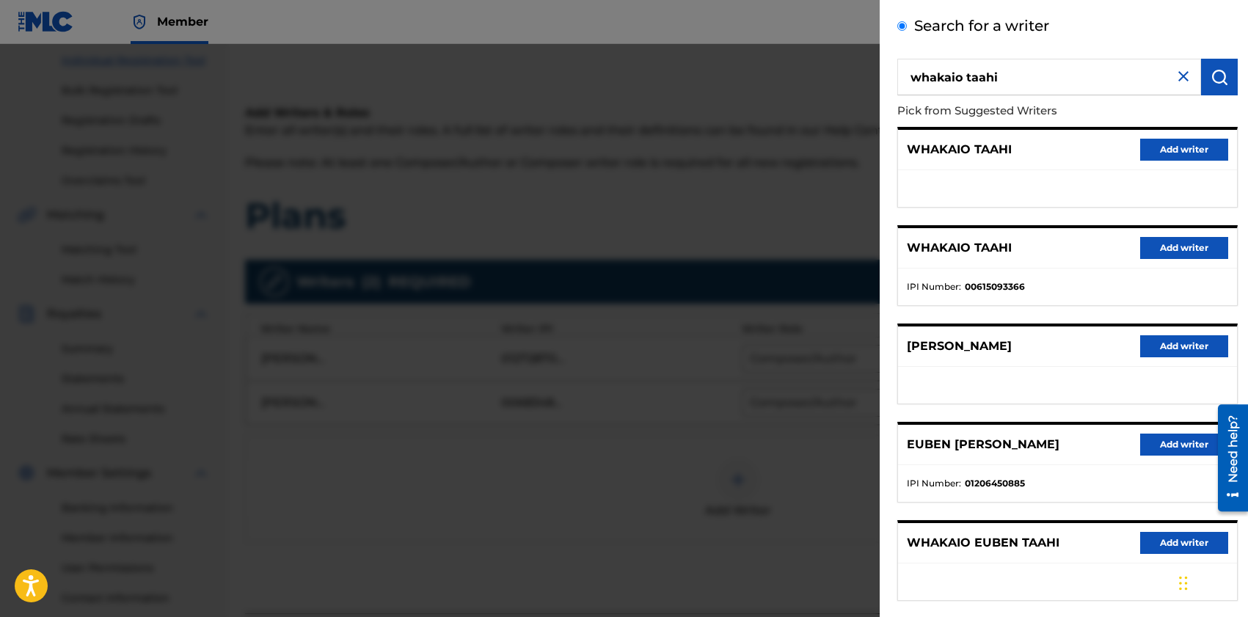
scroll to position [75, 0]
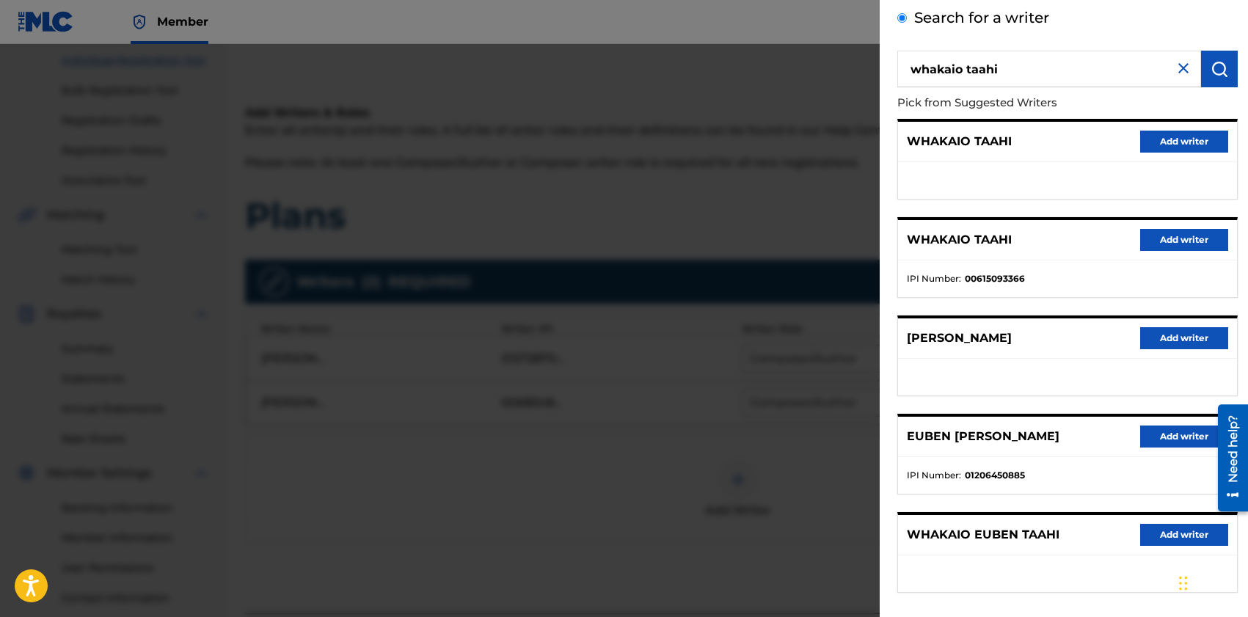
click at [1183, 235] on button "Add writer" at bounding box center [1184, 240] width 88 height 22
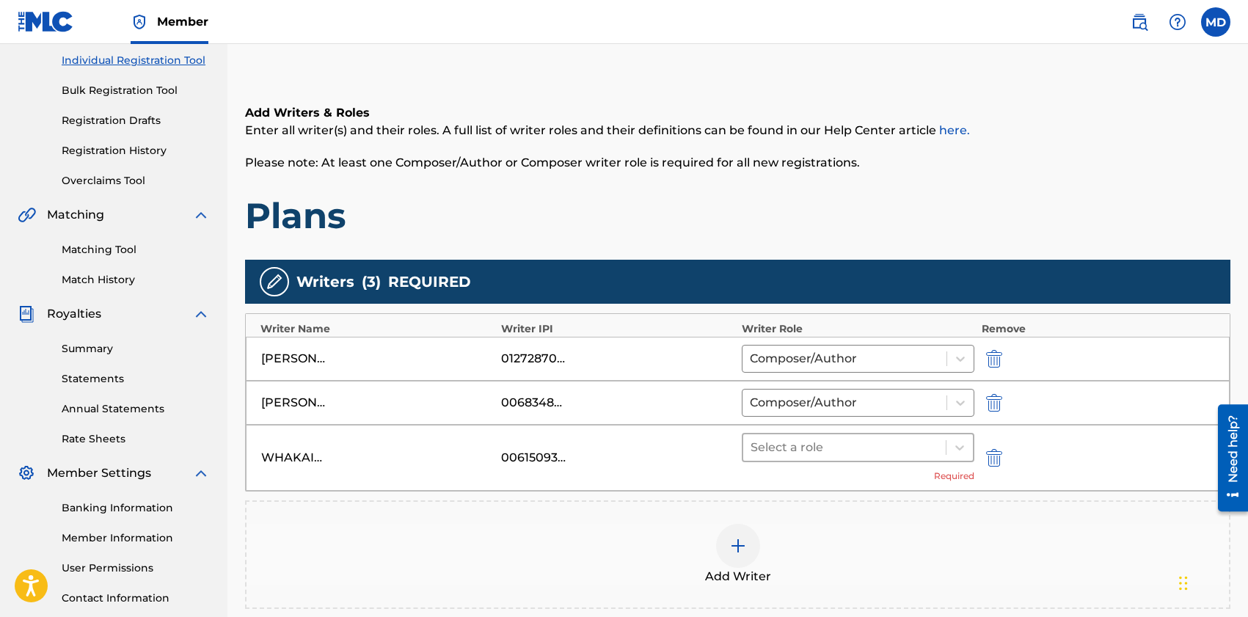
click at [903, 451] on div at bounding box center [845, 447] width 188 height 21
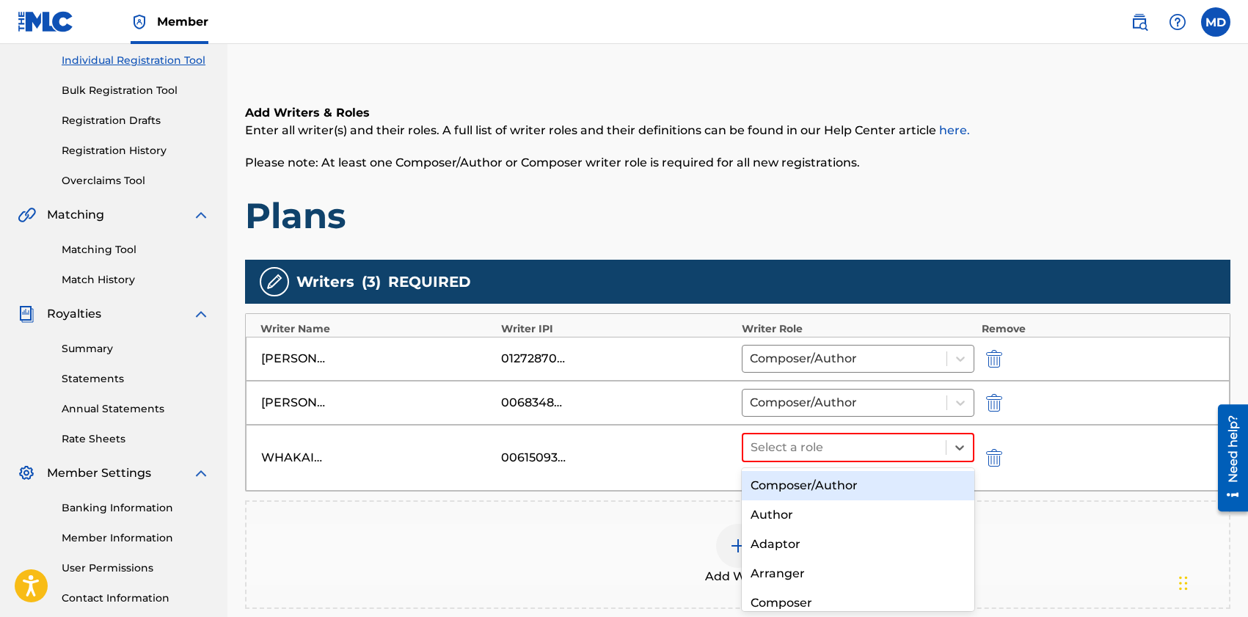
click at [869, 487] on div "Composer/Author" at bounding box center [858, 485] width 233 height 29
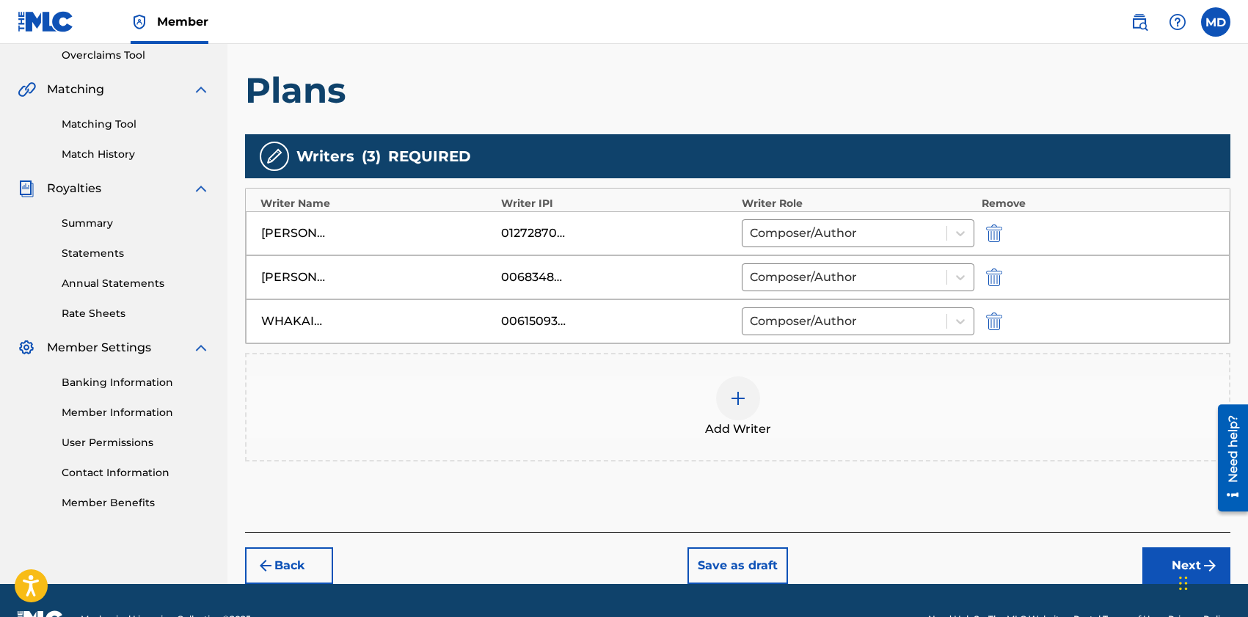
scroll to position [349, 0]
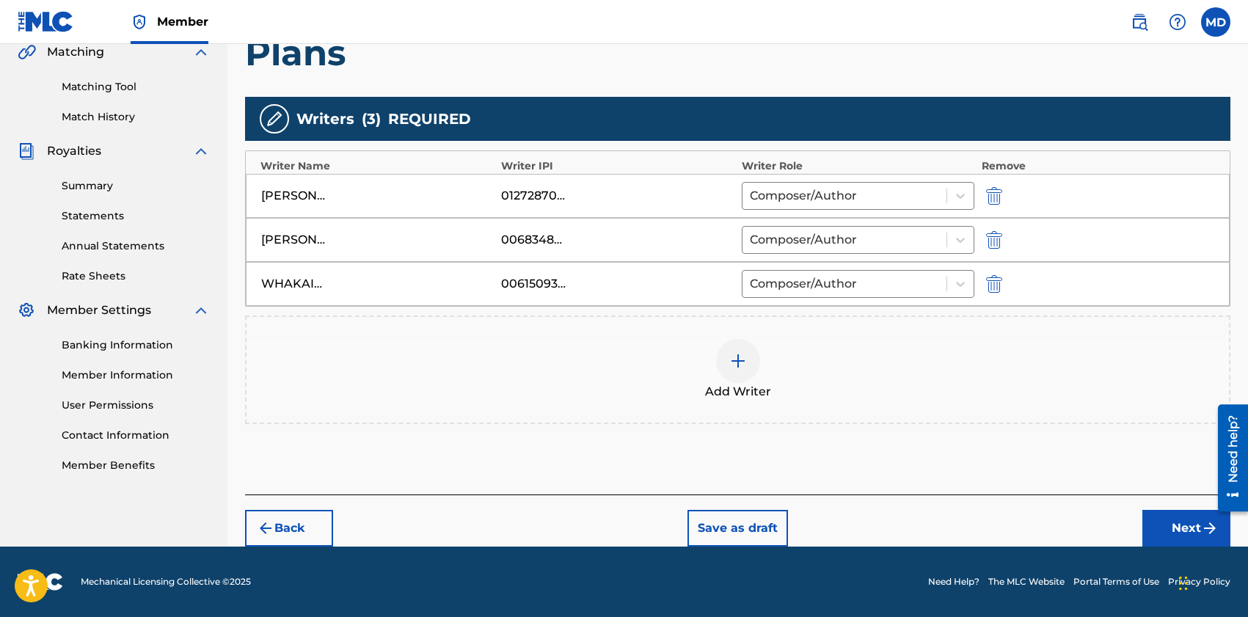
click at [1165, 517] on button "Next" at bounding box center [1187, 528] width 88 height 37
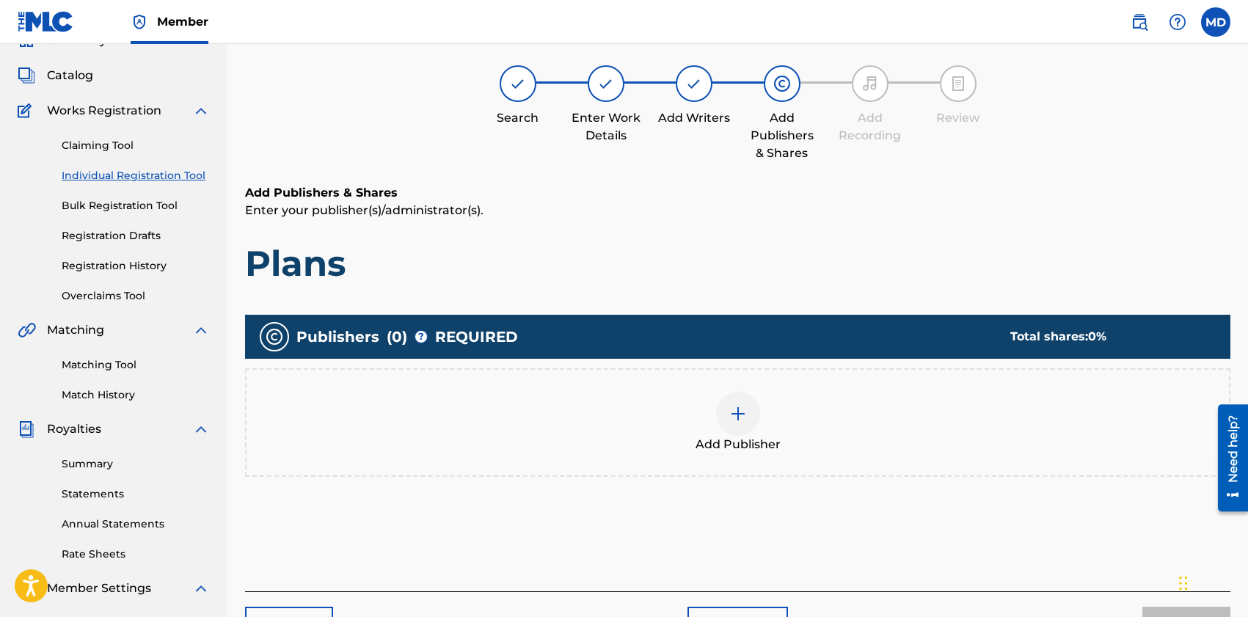
scroll to position [66, 0]
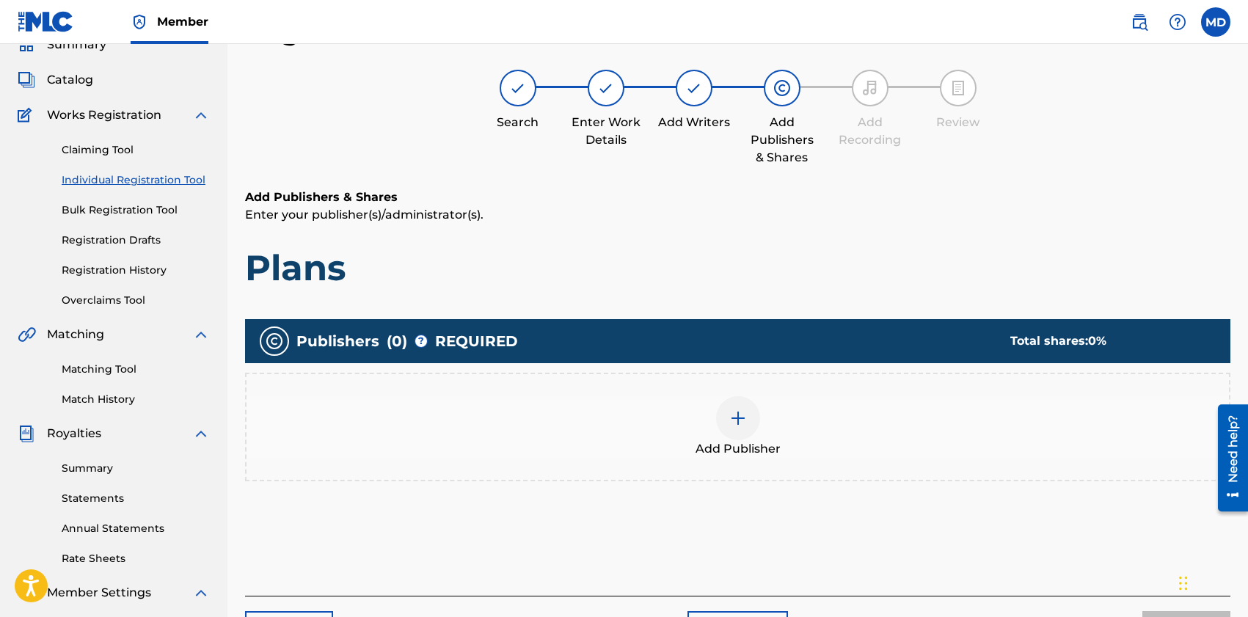
click at [744, 421] on img at bounding box center [738, 419] width 18 height 18
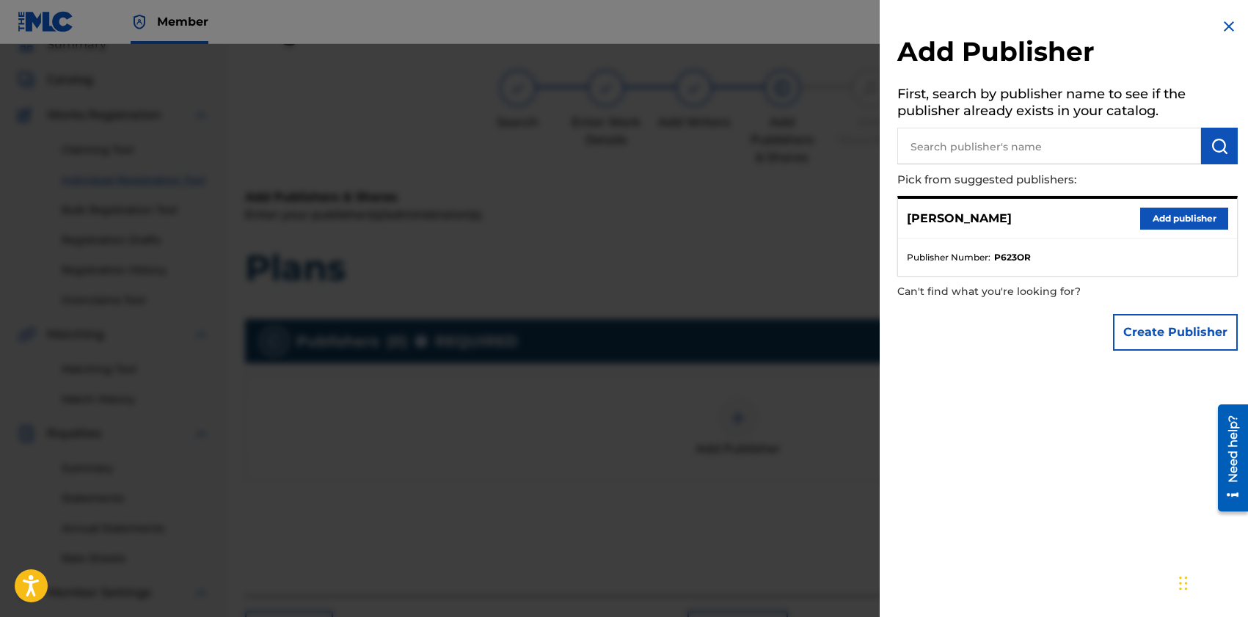
click at [1187, 219] on button "Add publisher" at bounding box center [1184, 219] width 88 height 22
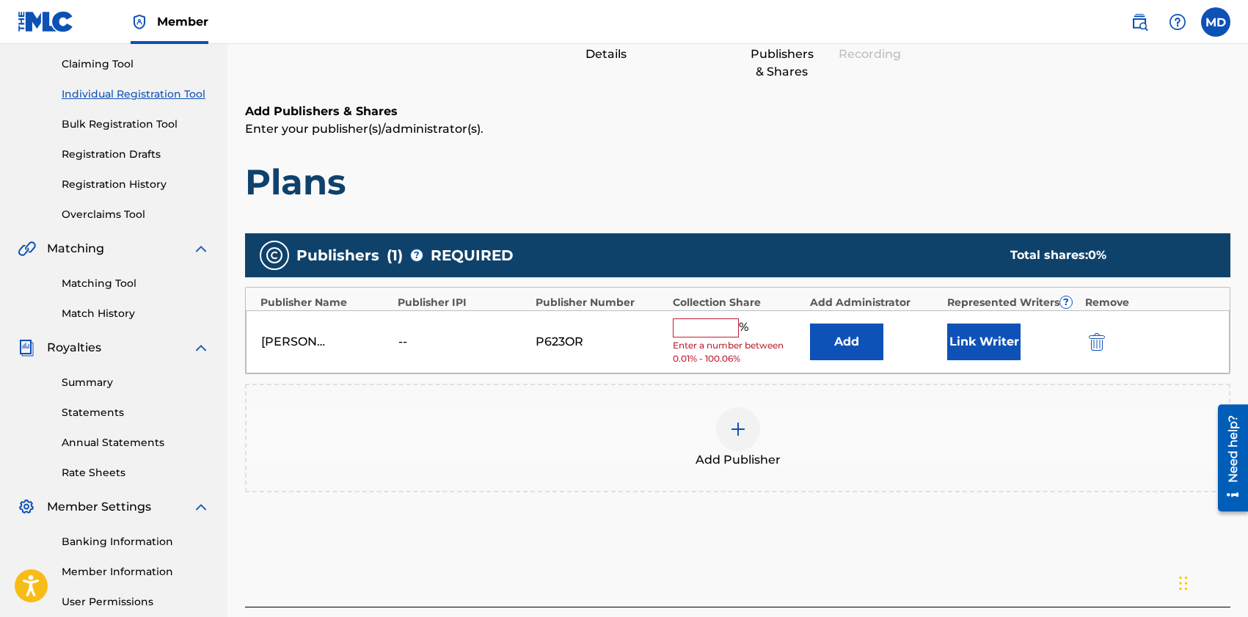
scroll to position [156, 0]
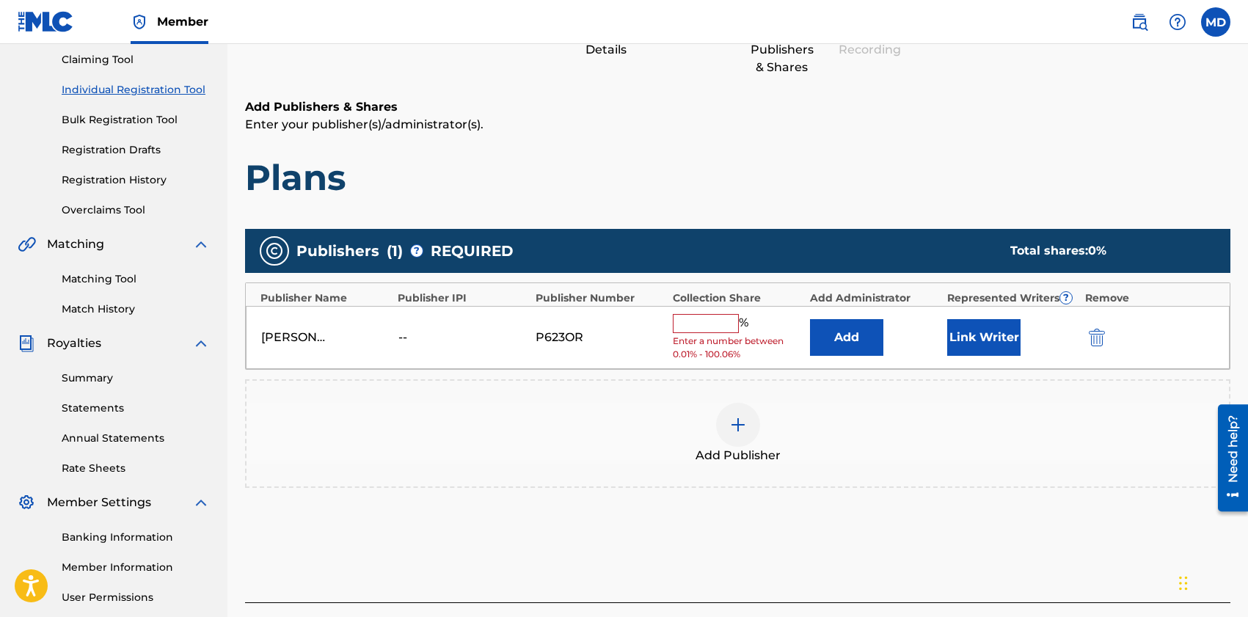
click at [702, 316] on input "text" at bounding box center [706, 323] width 66 height 19
click at [759, 291] on div "Collection Share" at bounding box center [738, 298] width 130 height 15
drag, startPoint x: 733, startPoint y: 355, endPoint x: 647, endPoint y: 355, distance: 86.6
click at [647, 355] on div "[PERSON_NAME] -- P623OR % Enter a number between 0.01% - 100.06% Add Link Writer" at bounding box center [738, 338] width 984 height 64
click at [697, 352] on span "Enter a number between 0.01% - 100.06%" at bounding box center [738, 348] width 130 height 26
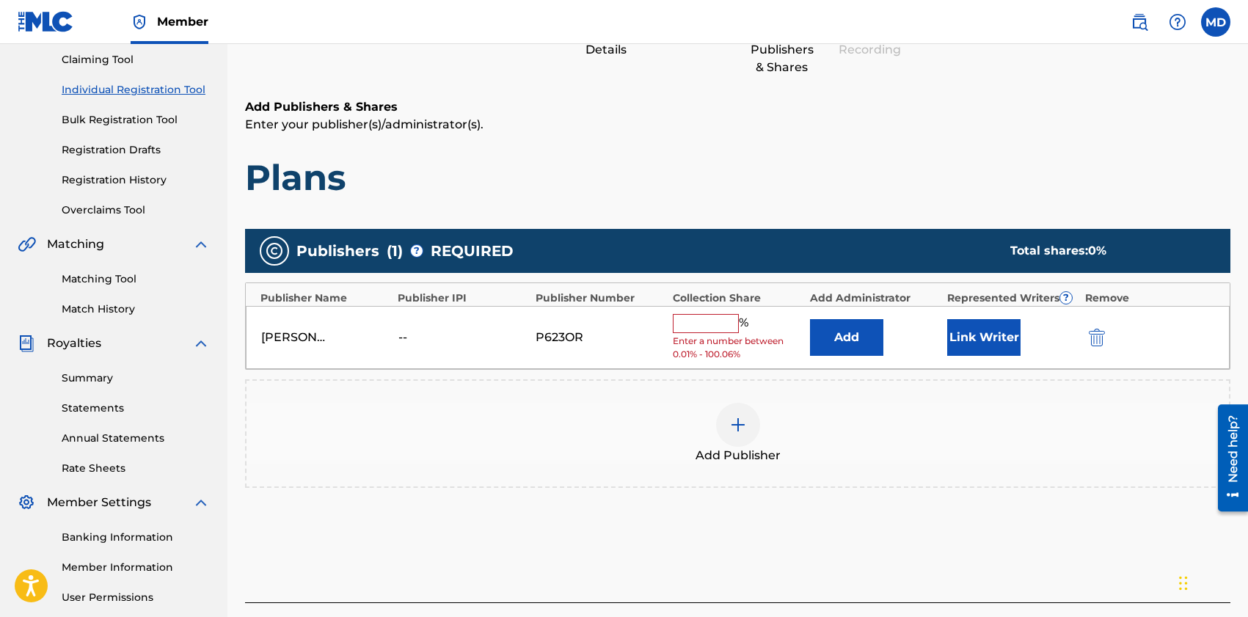
click at [724, 329] on input "text" at bounding box center [706, 323] width 66 height 19
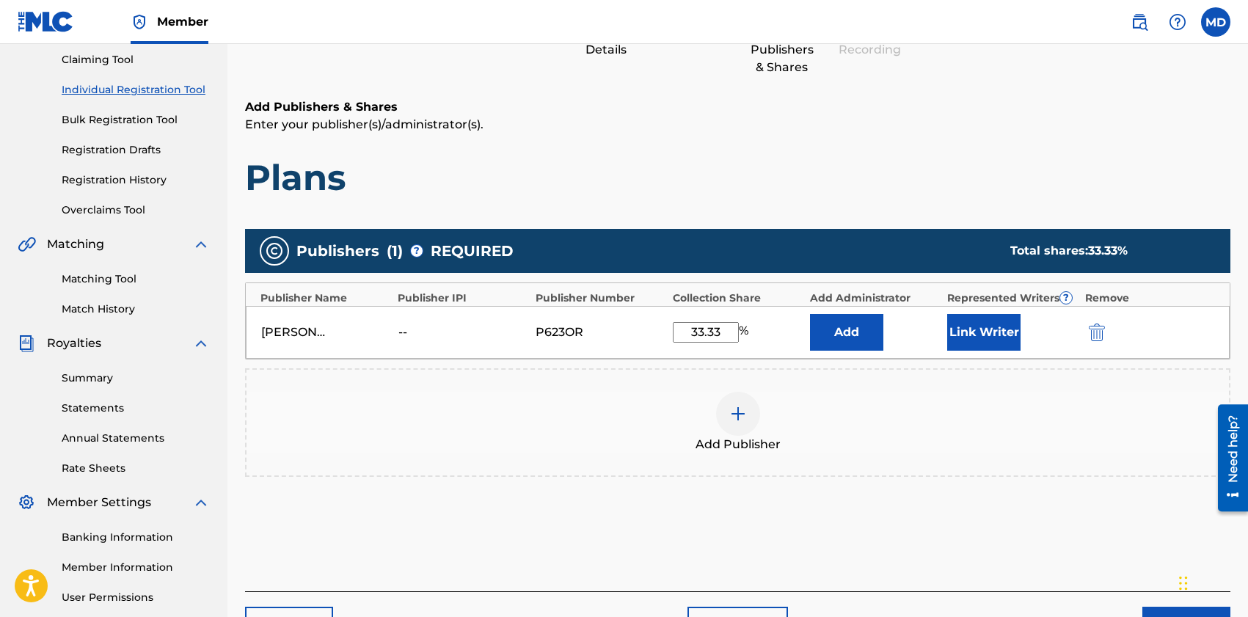
type input "33.33"
click at [884, 432] on div "Add Publisher" at bounding box center [738, 423] width 983 height 62
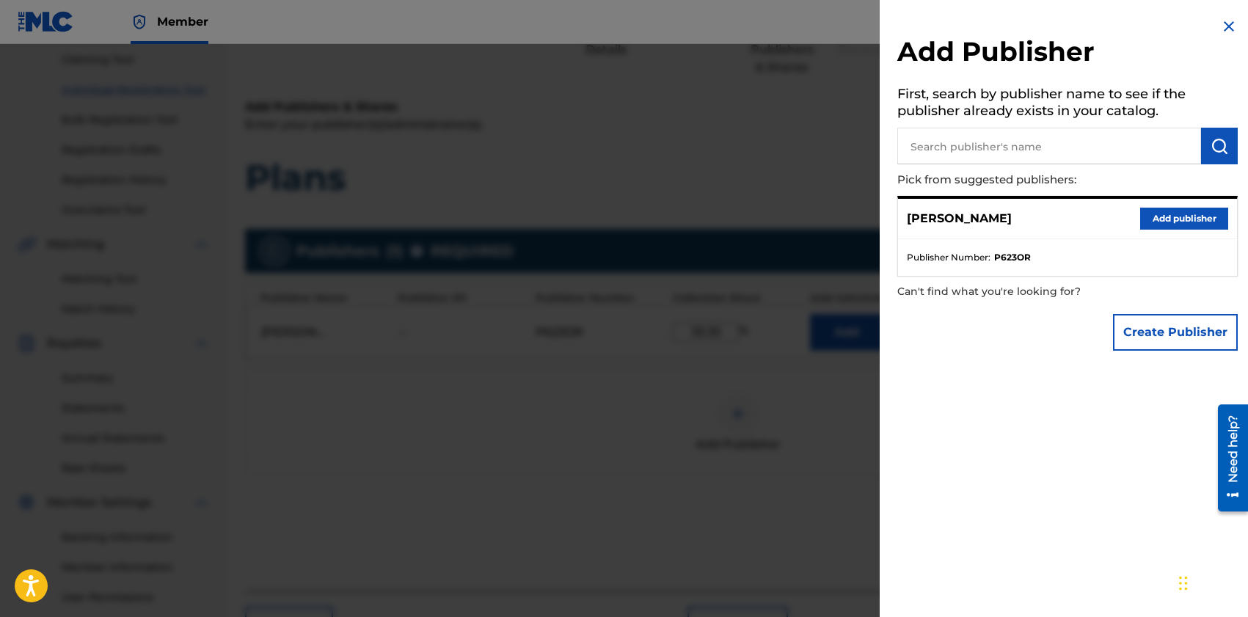
click at [829, 466] on div at bounding box center [624, 352] width 1248 height 617
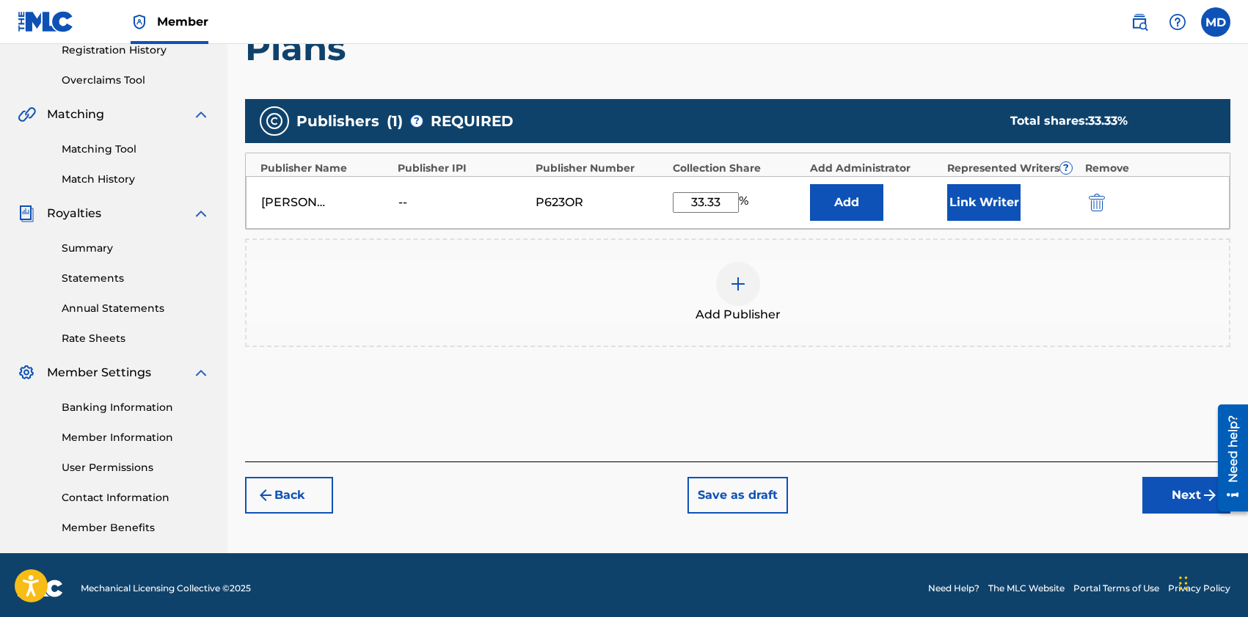
scroll to position [293, 0]
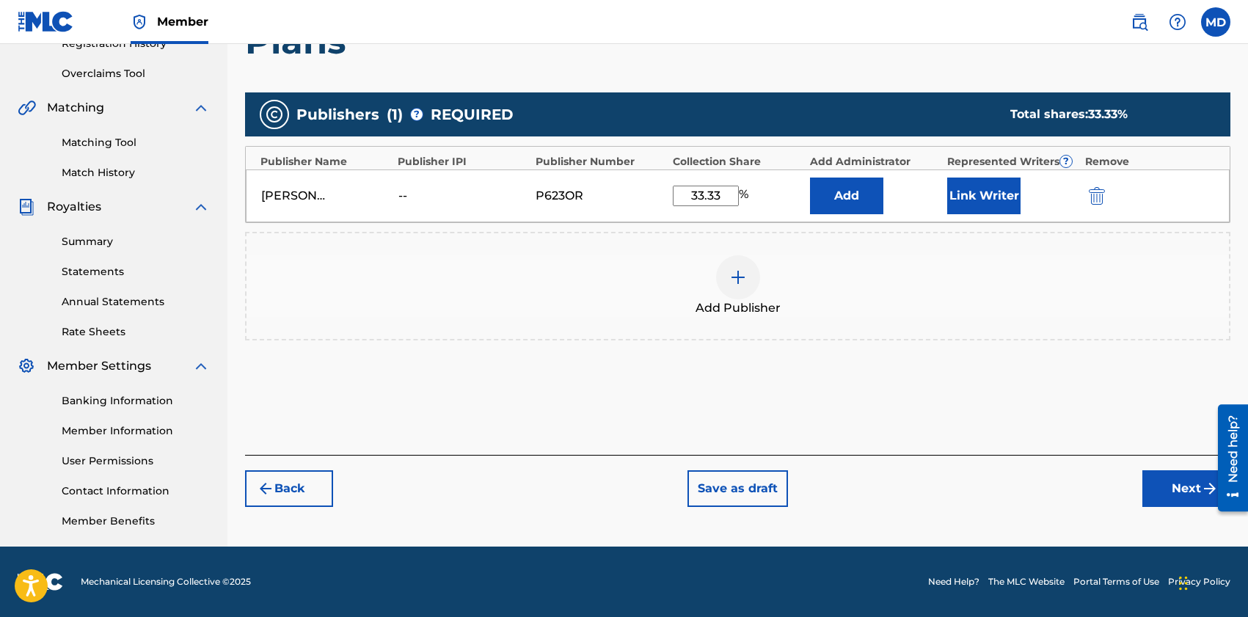
click at [1185, 489] on button "Next" at bounding box center [1187, 488] width 88 height 37
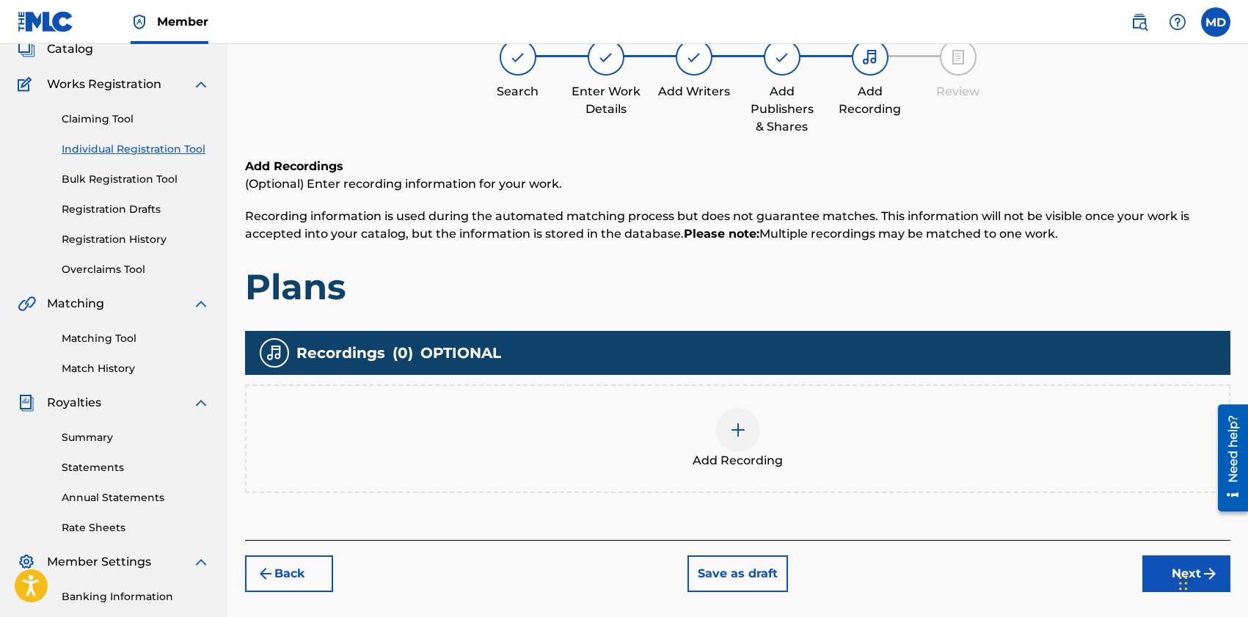
scroll to position [107, 0]
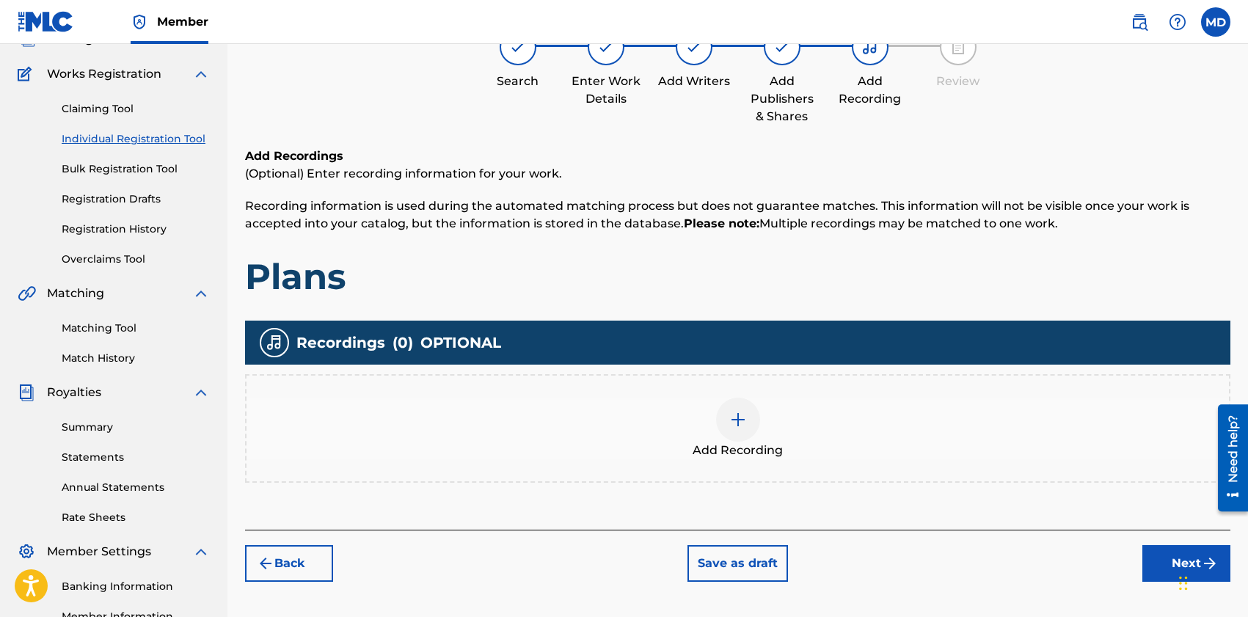
click at [770, 411] on div "Add Recording" at bounding box center [738, 429] width 983 height 62
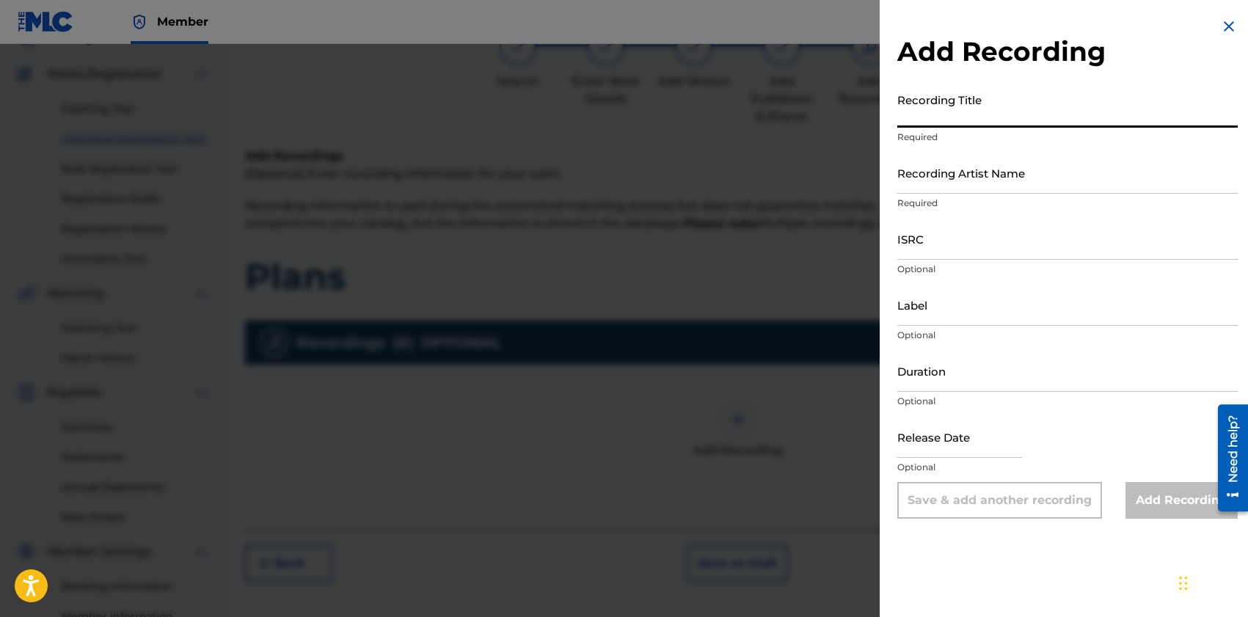
click at [986, 121] on input "Recording Title" at bounding box center [1068, 107] width 341 height 42
click at [786, 378] on div at bounding box center [624, 352] width 1248 height 617
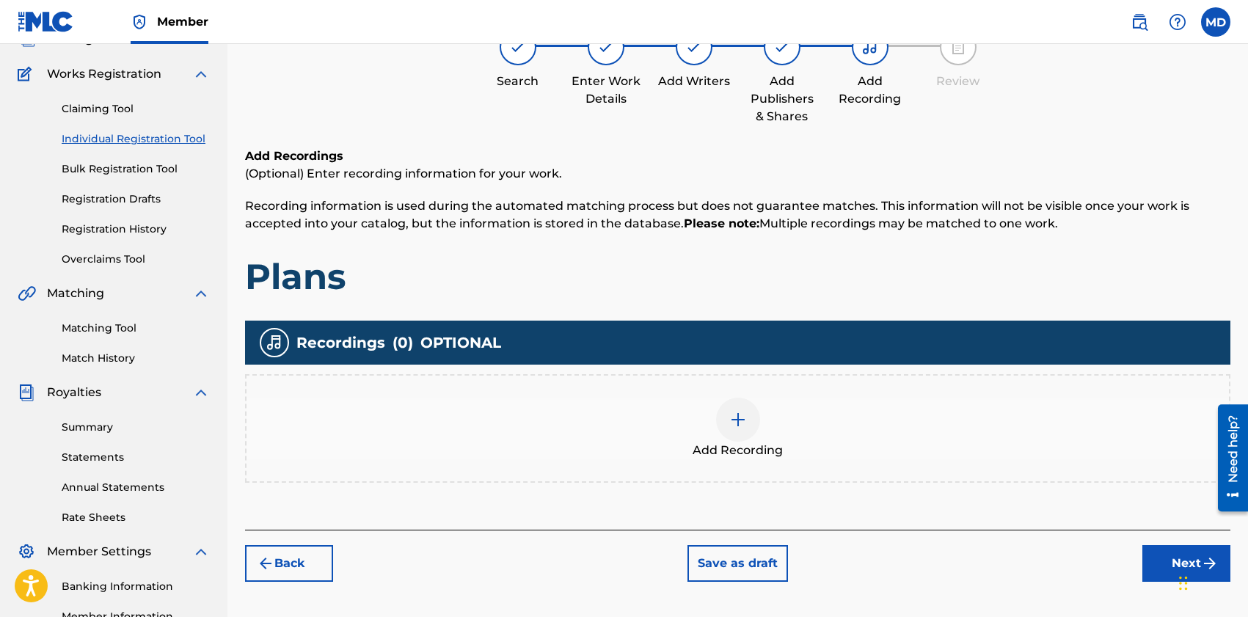
click at [749, 411] on div at bounding box center [738, 420] width 44 height 44
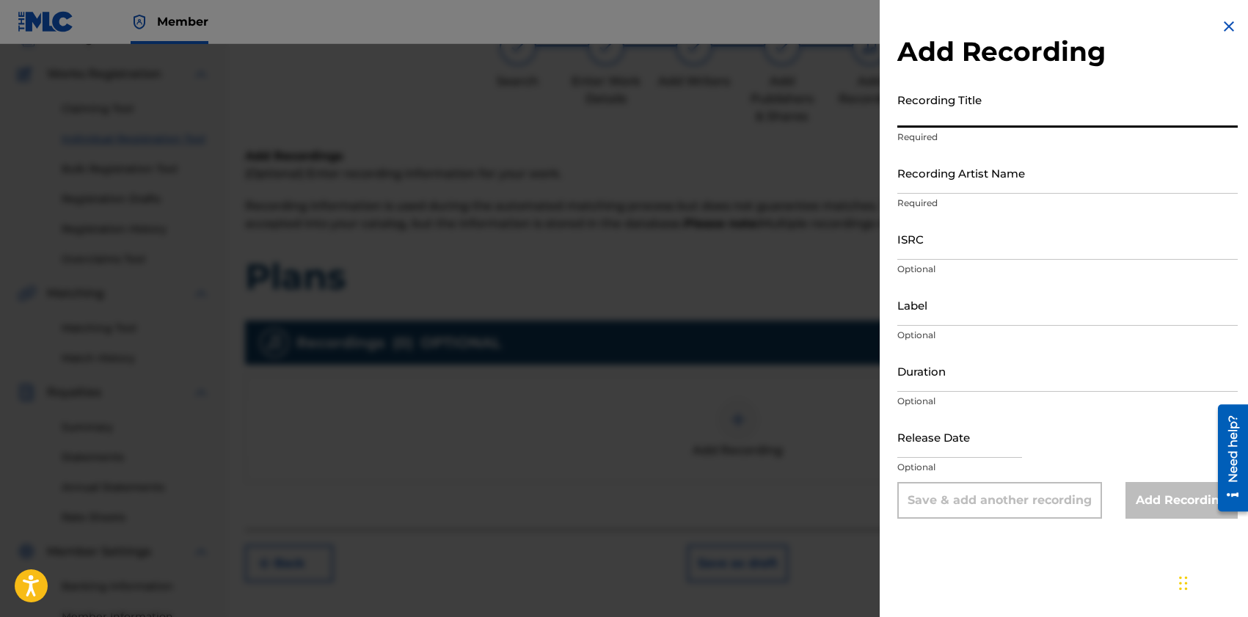
click at [988, 106] on input "Recording Title" at bounding box center [1068, 107] width 341 height 42
type input "Plans"
click at [1010, 182] on input "Recording Artist Name" at bounding box center [1068, 173] width 341 height 42
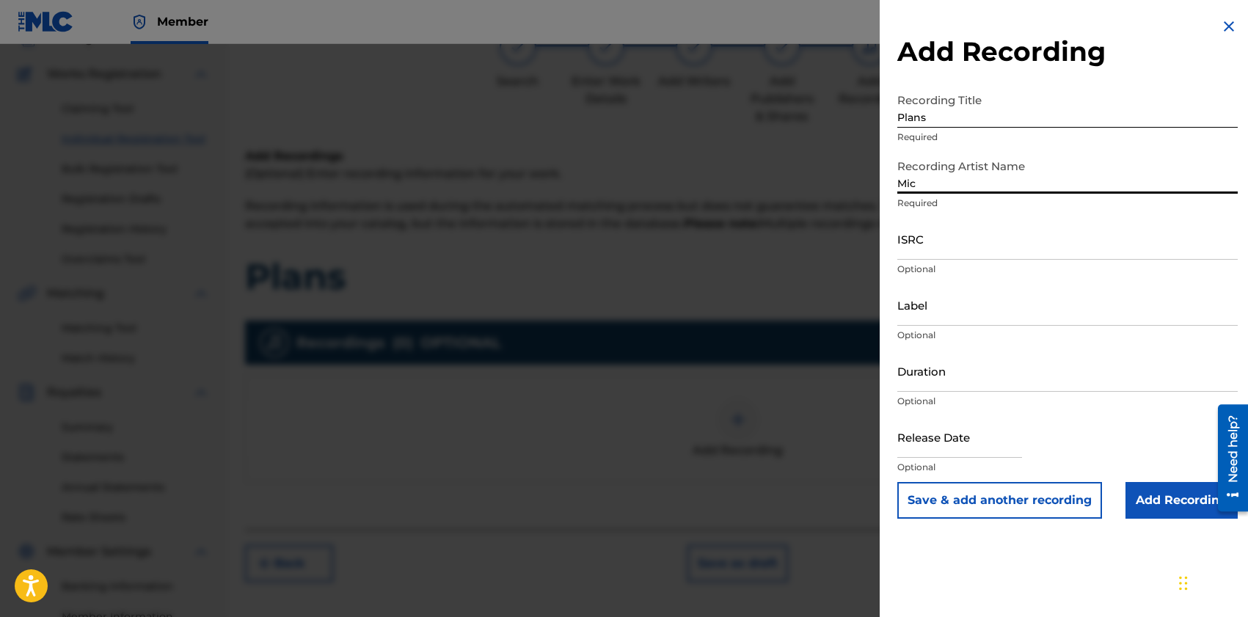
type input "[PERSON_NAME]"
click at [956, 235] on input "ISRC" at bounding box center [1068, 239] width 341 height 42
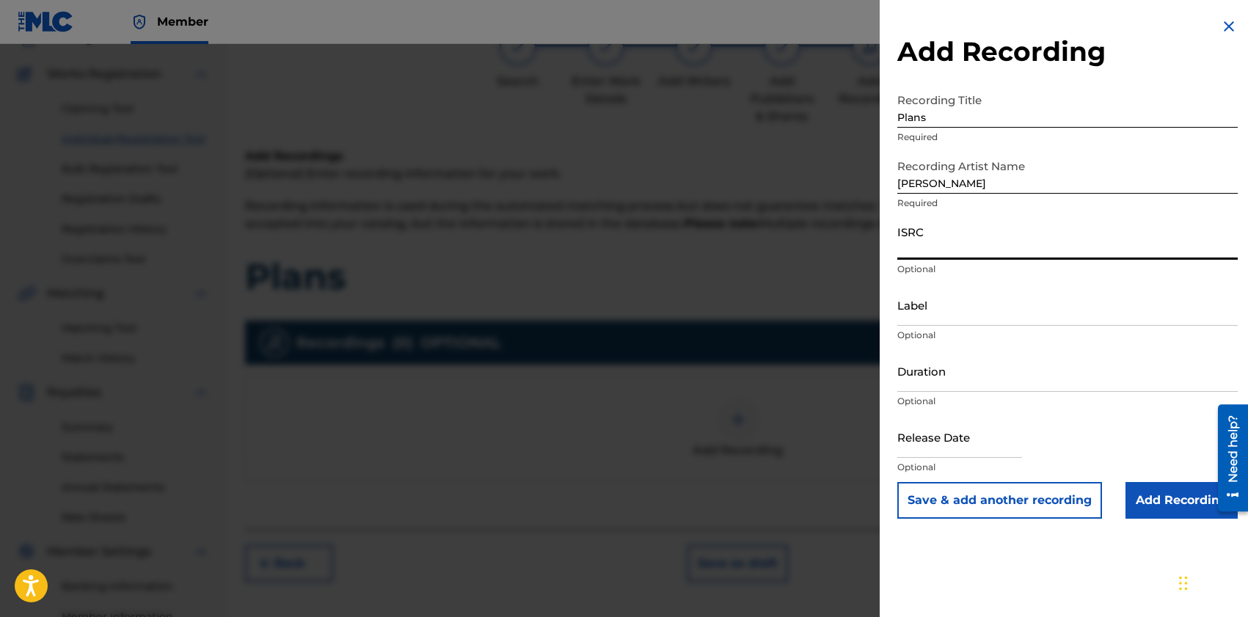
paste input "QZZ7V2580747"
type input "QZZ7V2580747"
click at [1185, 498] on input "Add Recording" at bounding box center [1182, 500] width 112 height 37
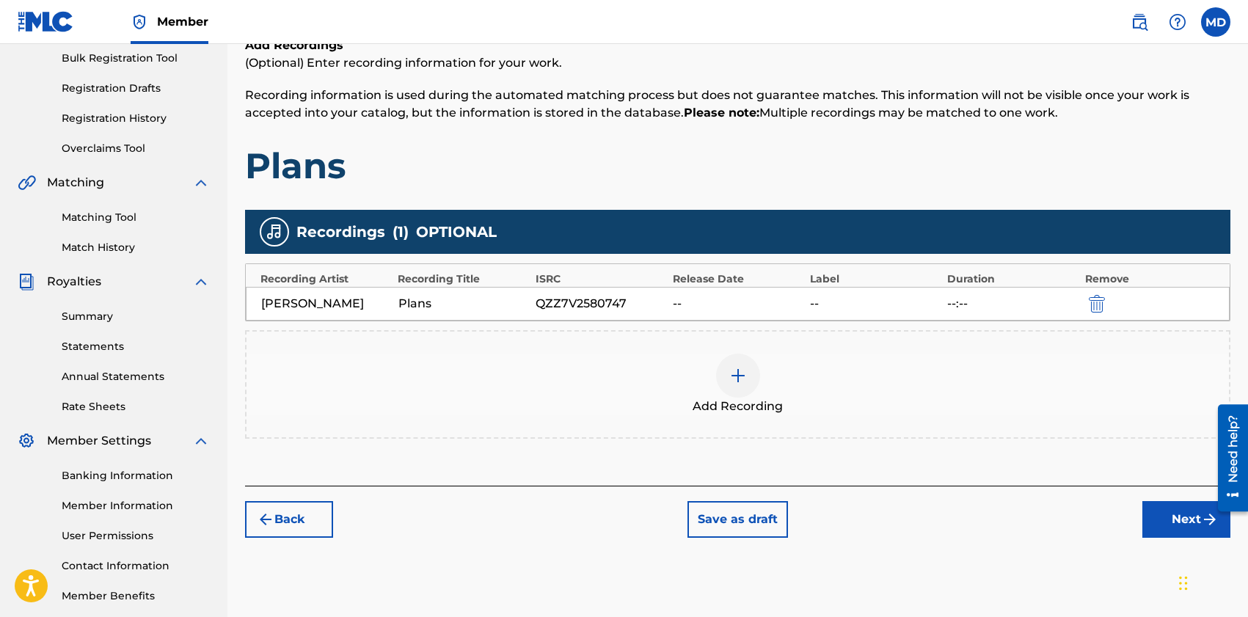
click at [1187, 509] on button "Next" at bounding box center [1187, 519] width 88 height 37
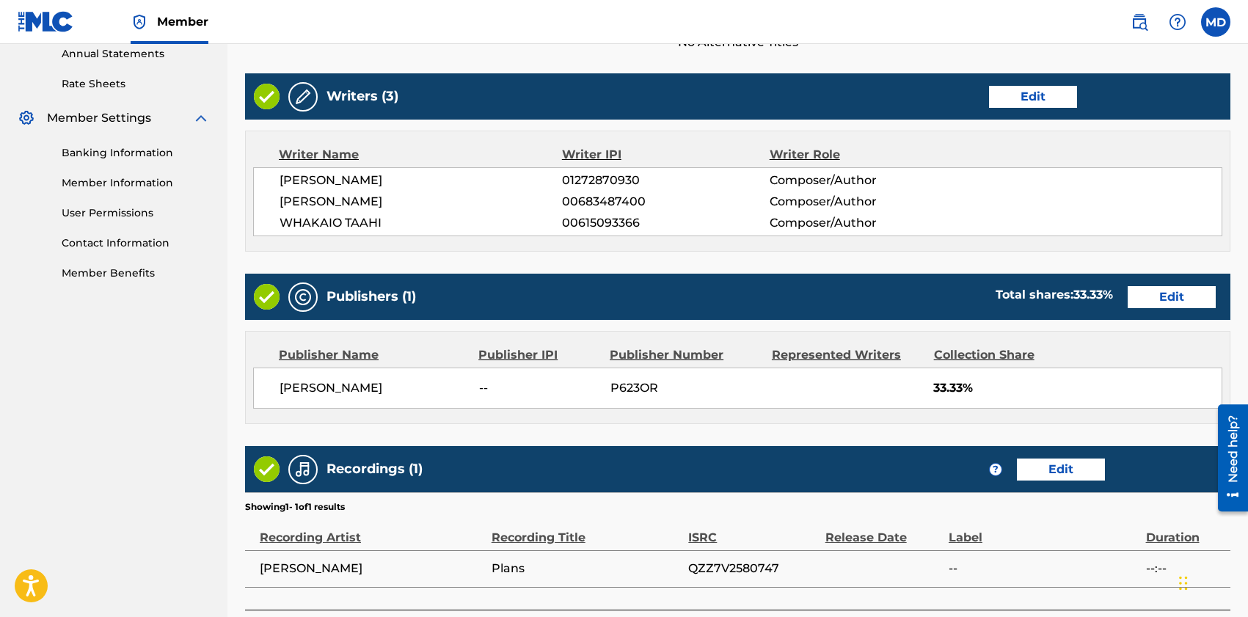
scroll to position [654, 0]
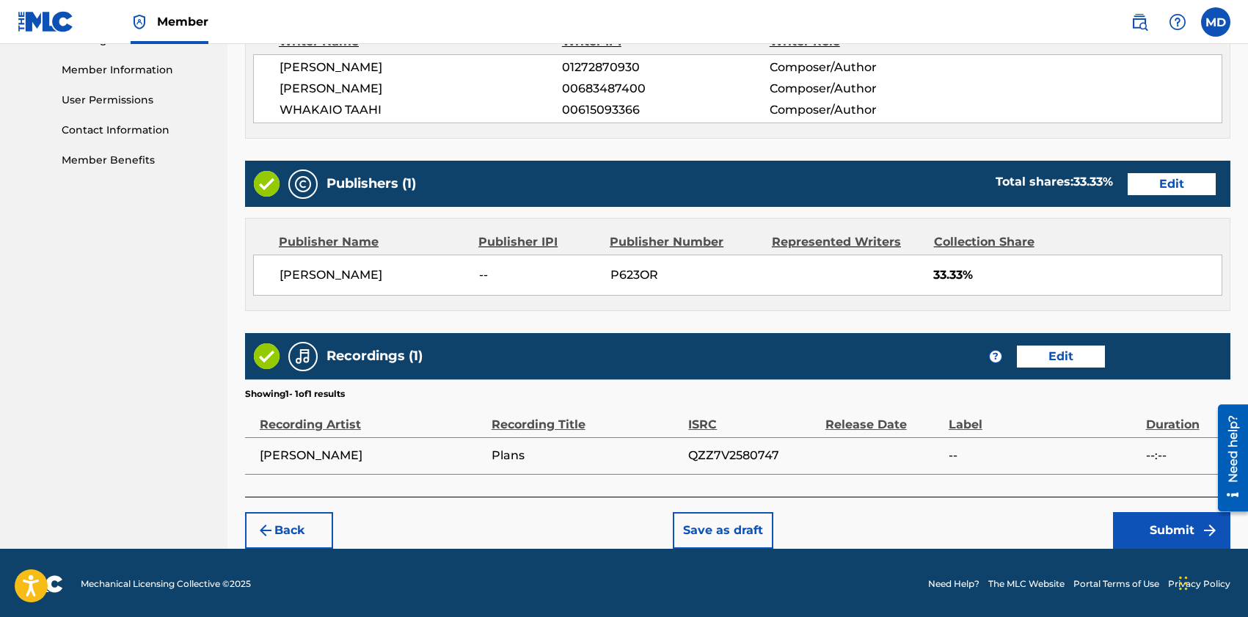
click at [1168, 173] on button "Edit" at bounding box center [1172, 184] width 88 height 22
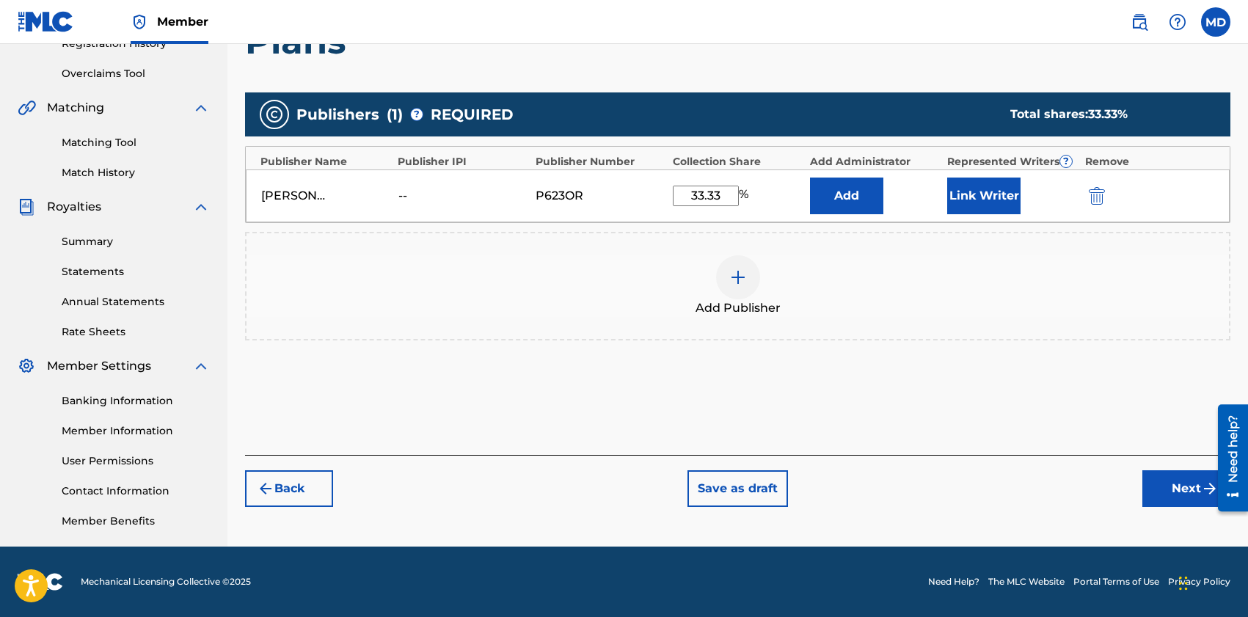
scroll to position [293, 0]
click at [987, 192] on button "Link Writer" at bounding box center [983, 196] width 73 height 37
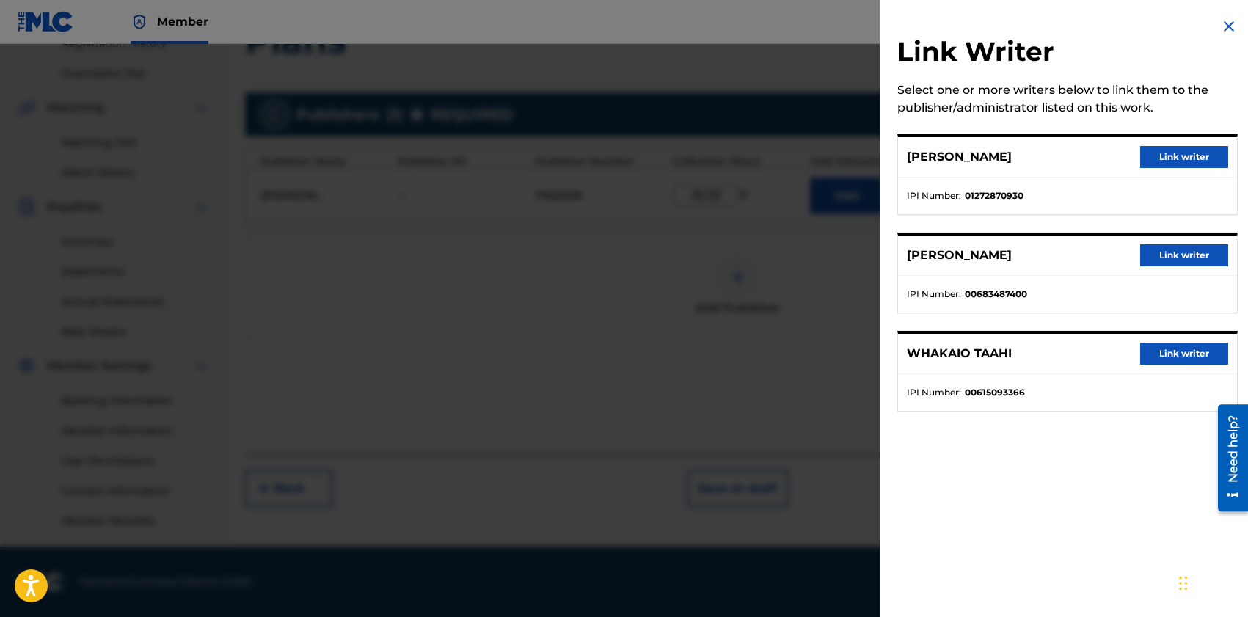
click at [1194, 160] on button "Link writer" at bounding box center [1184, 157] width 88 height 22
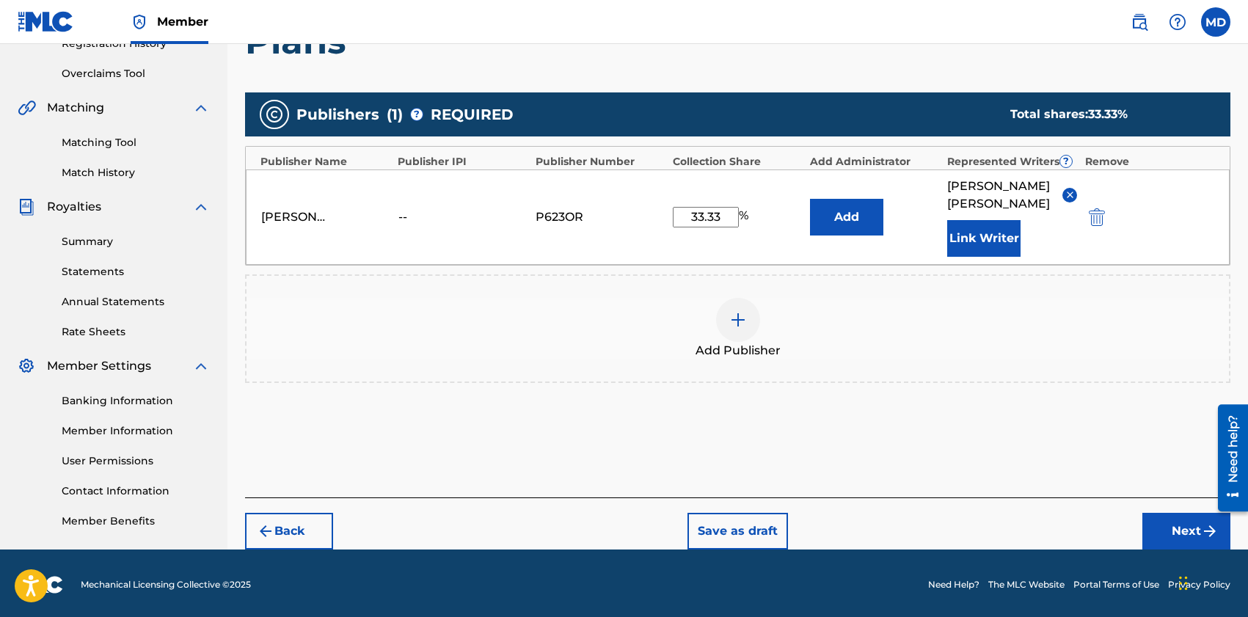
click at [1180, 524] on button "Next" at bounding box center [1187, 531] width 88 height 37
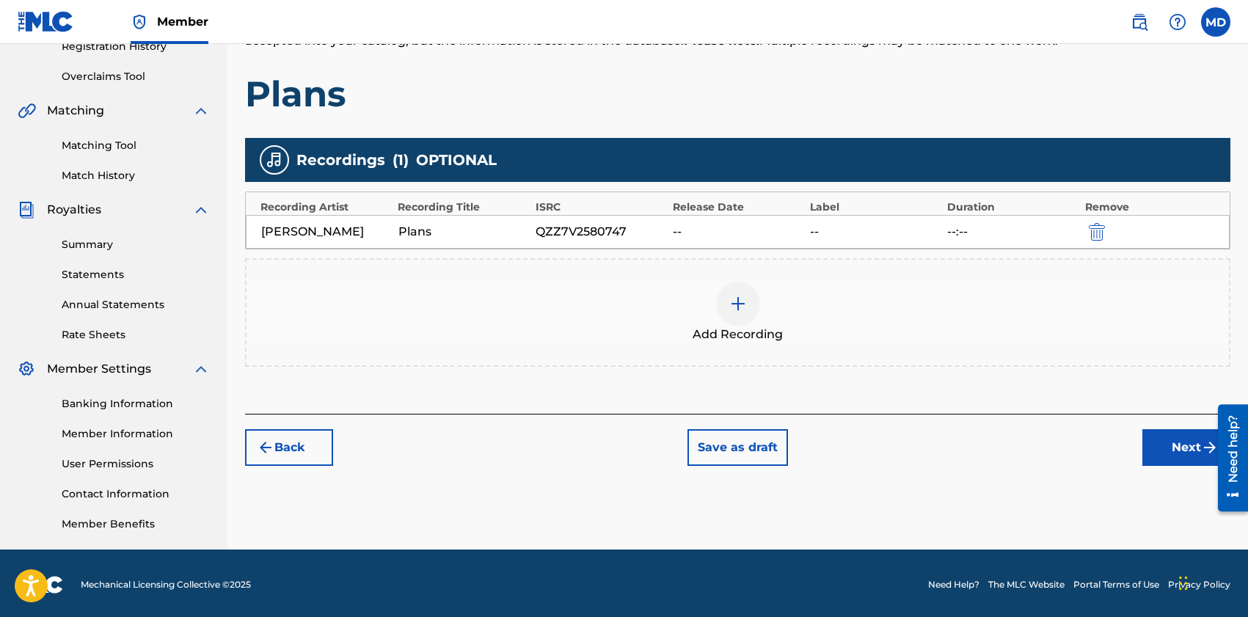
click at [1179, 445] on button "Next" at bounding box center [1187, 447] width 88 height 37
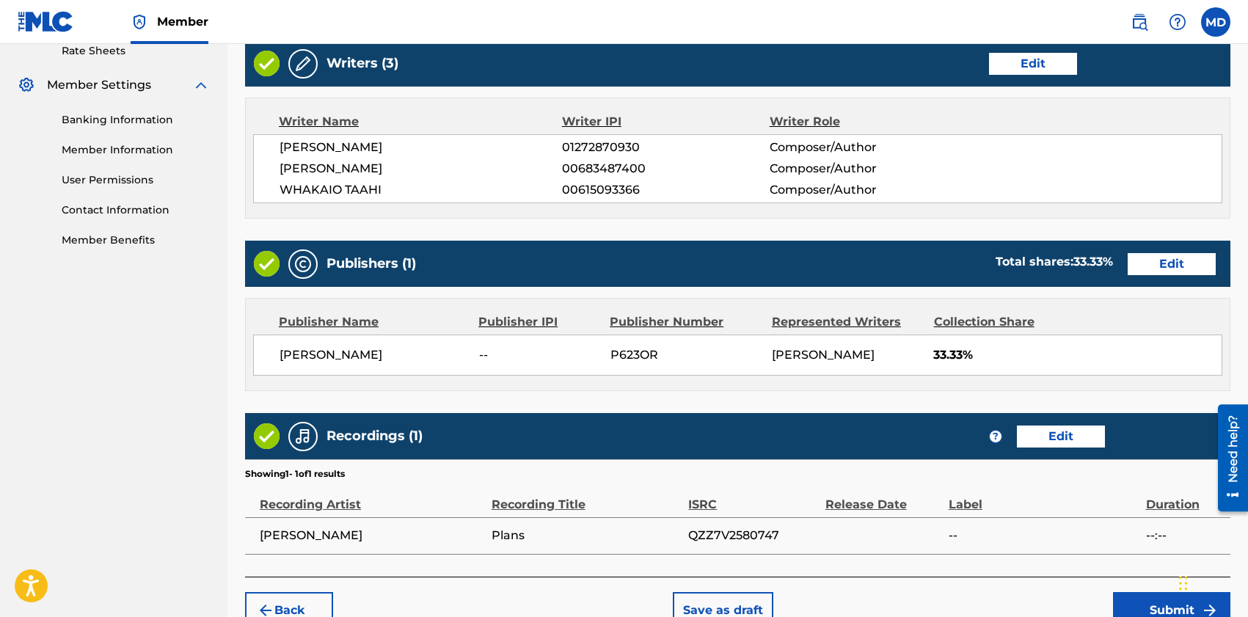
scroll to position [654, 0]
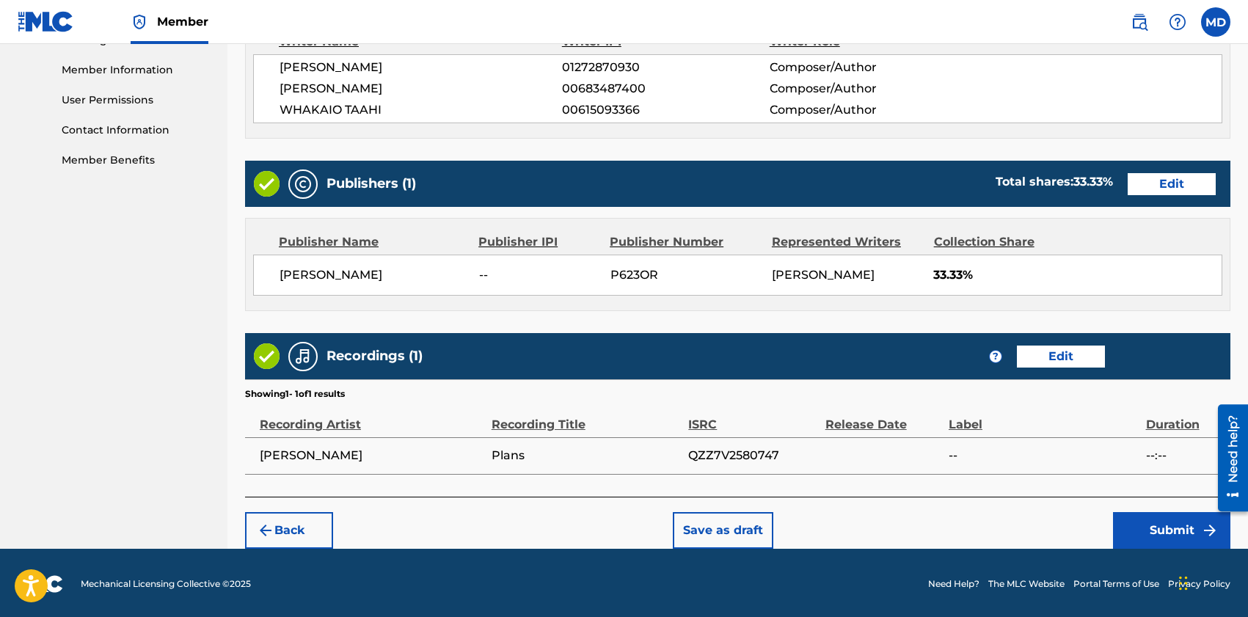
click at [1187, 526] on button "Submit" at bounding box center [1171, 530] width 117 height 37
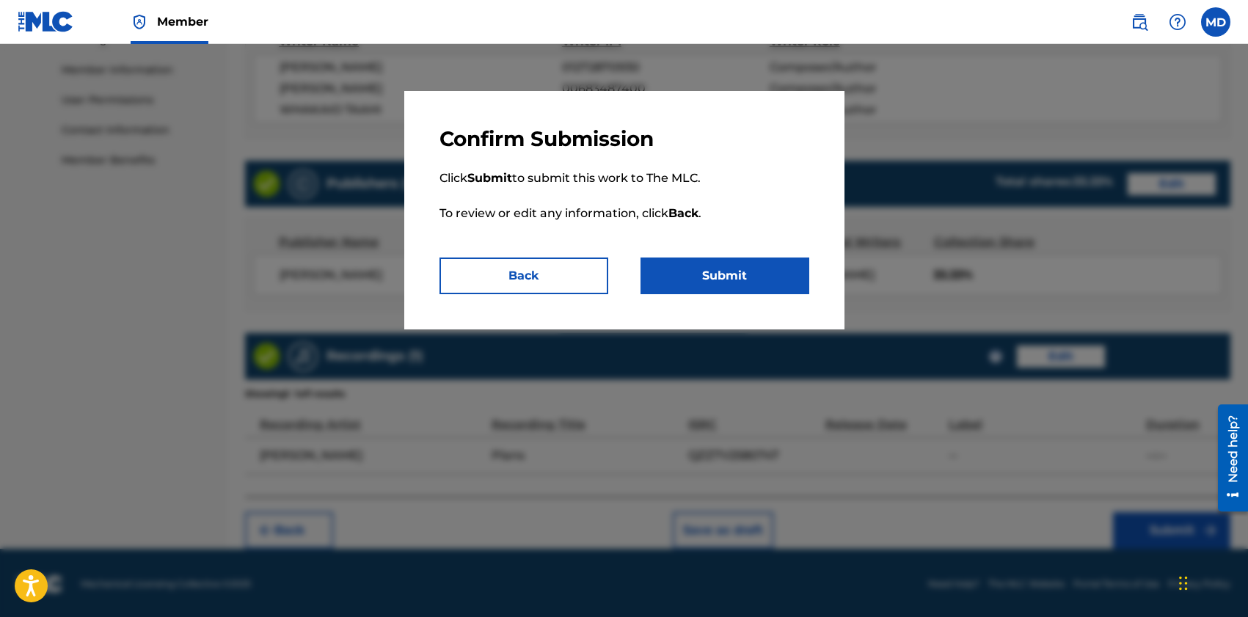
click at [691, 265] on button "Submit" at bounding box center [725, 276] width 169 height 37
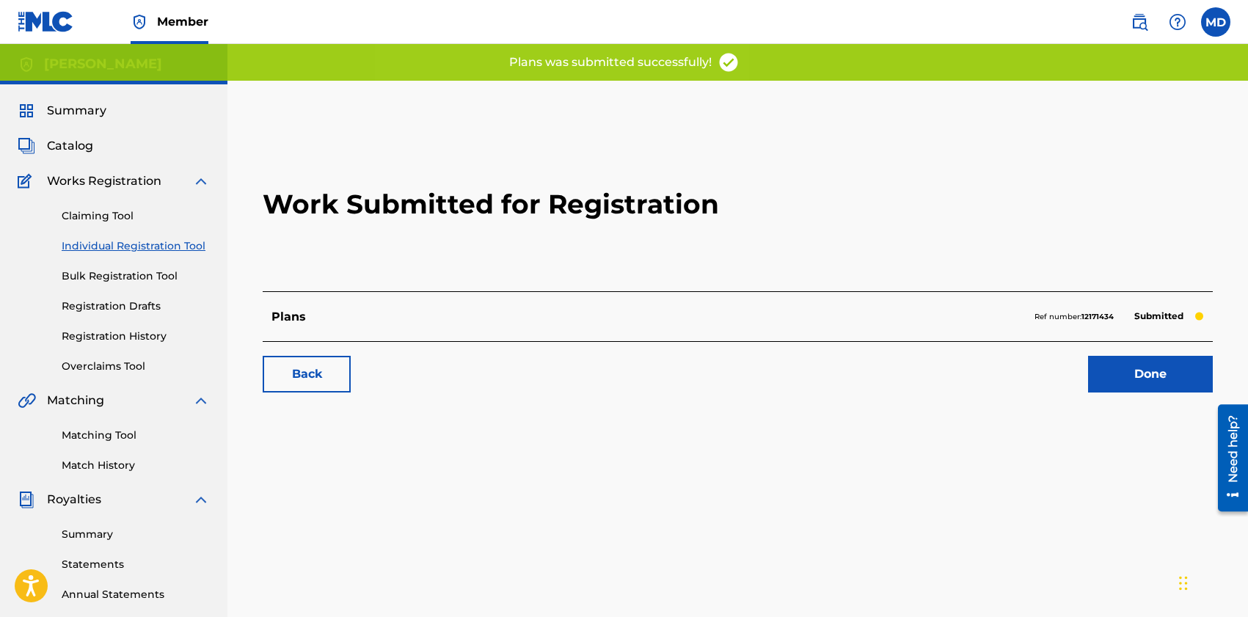
click at [1171, 387] on link "Done" at bounding box center [1150, 374] width 125 height 37
